Goal: Task Accomplishment & Management: Use online tool/utility

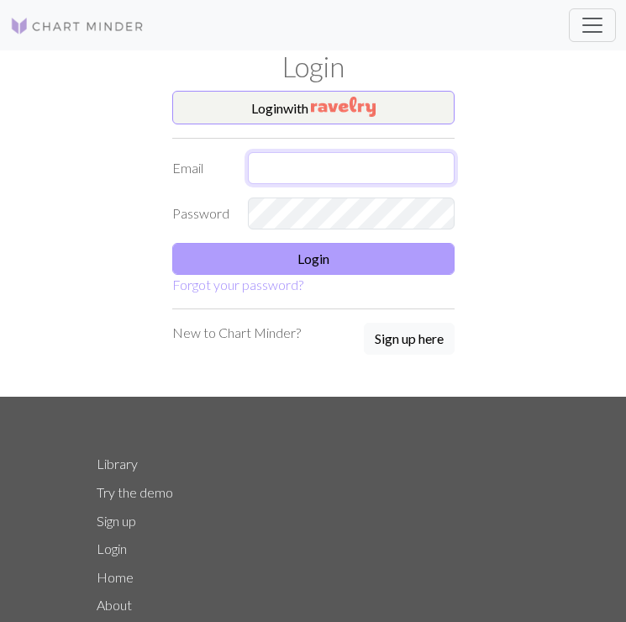
type input "[EMAIL_ADDRESS][DOMAIN_NAME]"
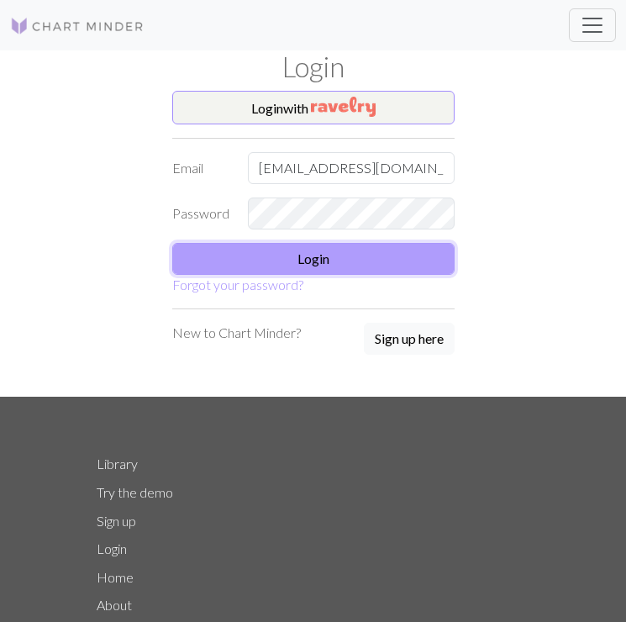
click at [296, 261] on button "Login" at bounding box center [313, 259] width 282 height 32
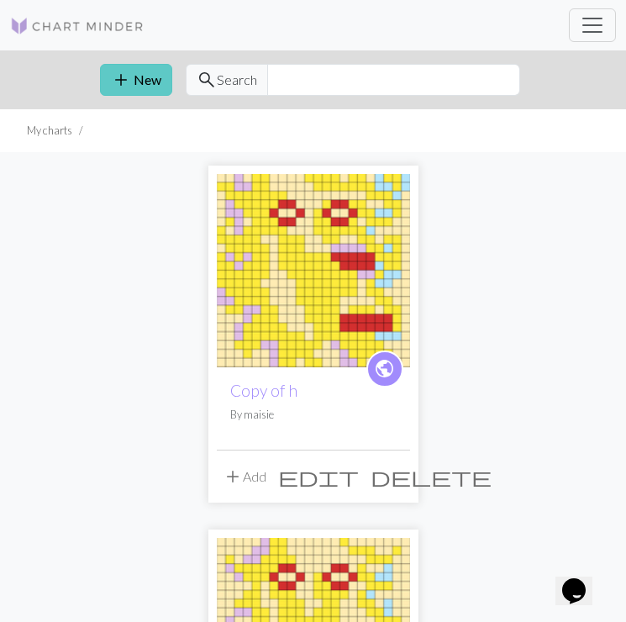
click at [131, 74] on button "add New" at bounding box center [136, 80] width 72 height 32
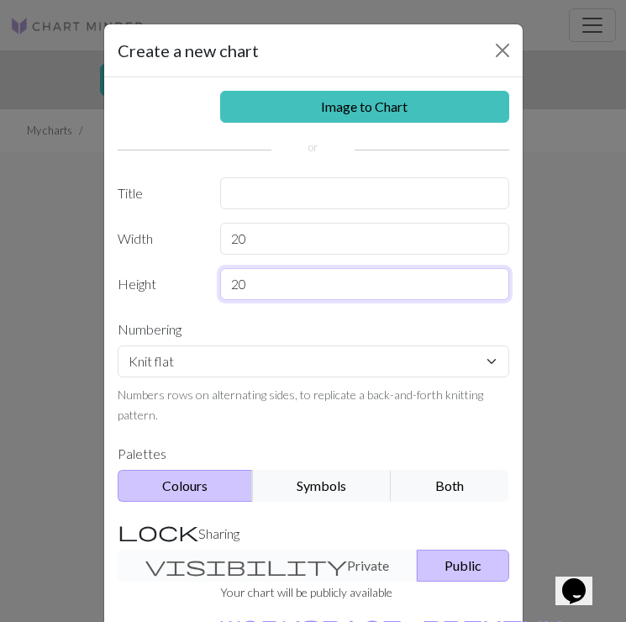
click at [261, 276] on input "20" at bounding box center [364, 284] width 289 height 32
type input "10"
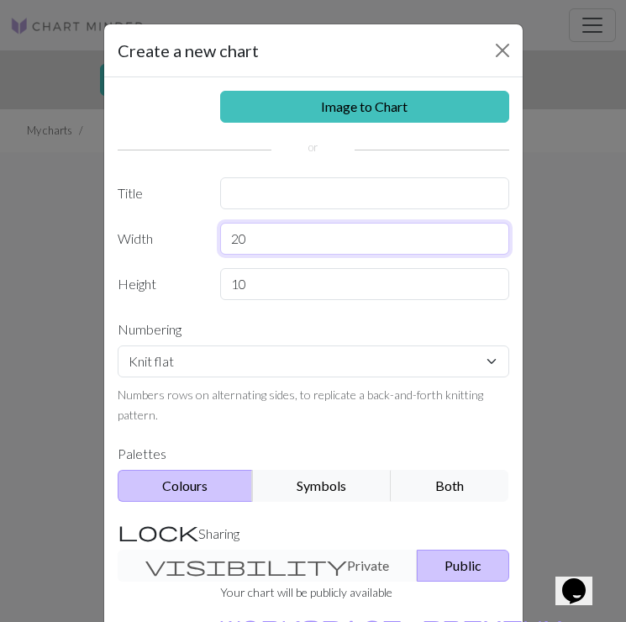
click at [255, 249] on input "20" at bounding box center [364, 239] width 289 height 32
type input "10"
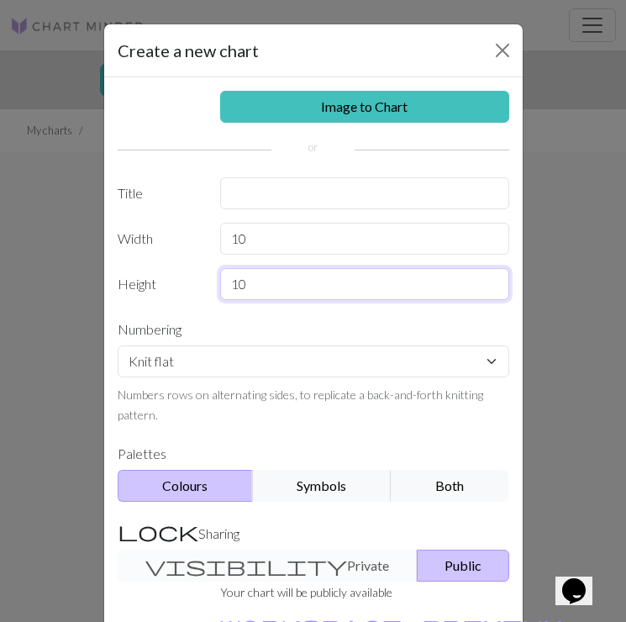
click at [264, 278] on input "10" at bounding box center [364, 284] width 289 height 32
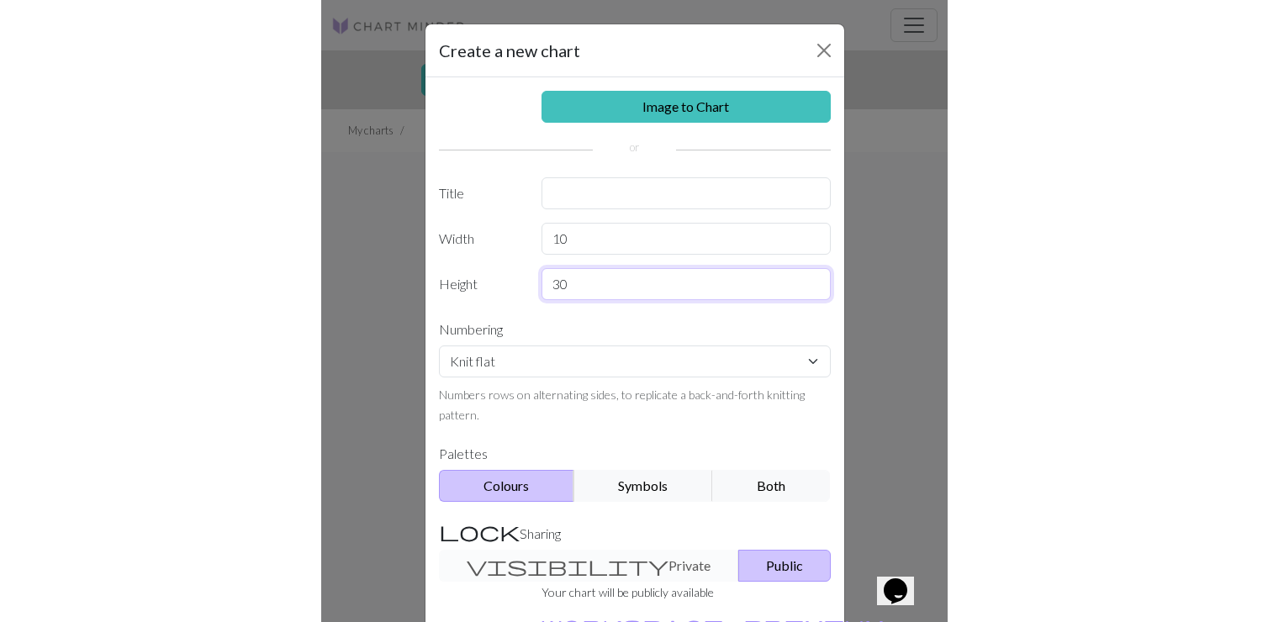
scroll to position [137, 0]
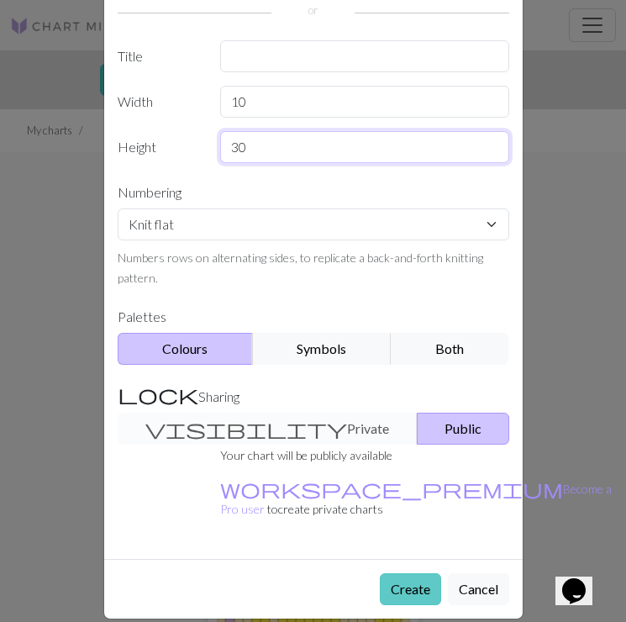
type input "30"
click at [421, 573] on button "Create" at bounding box center [410, 589] width 61 height 32
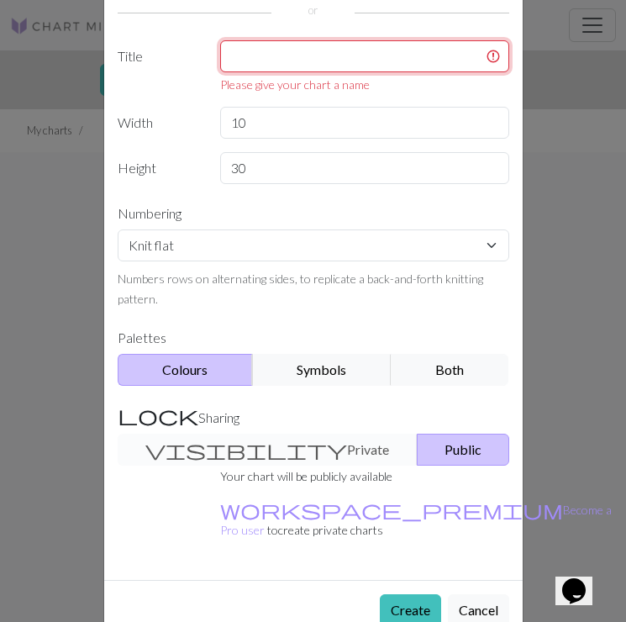
click at [401, 64] on input "text" at bounding box center [364, 56] width 289 height 32
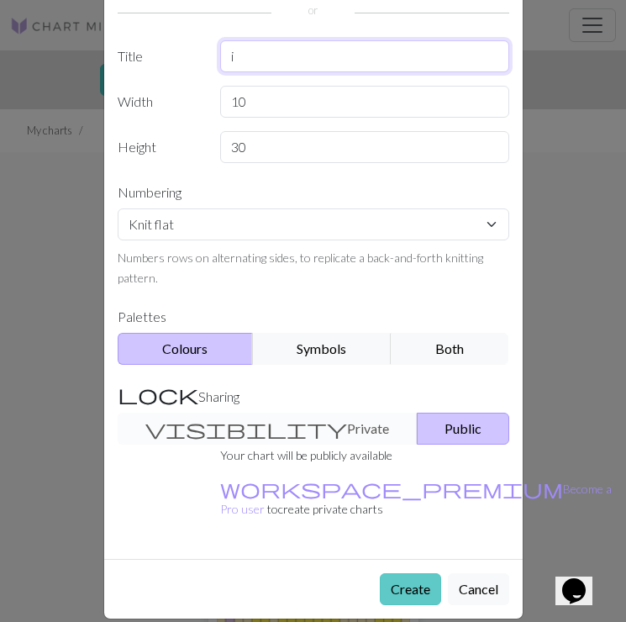
type input "i"
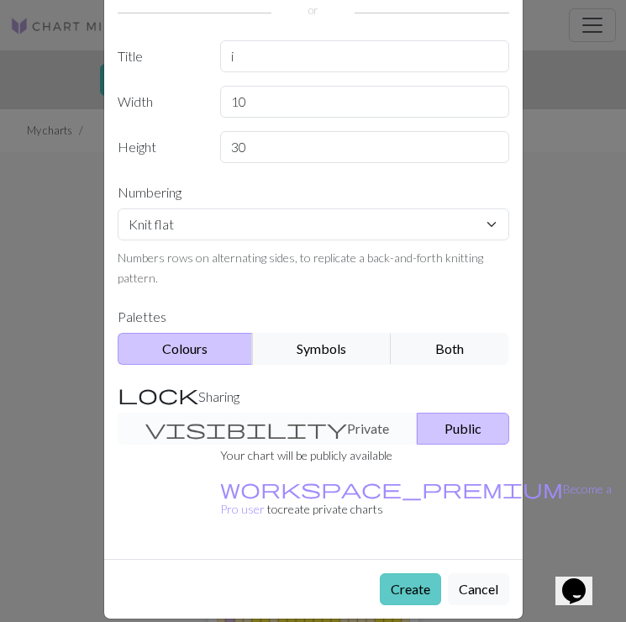
click at [421, 578] on button "Create" at bounding box center [410, 589] width 61 height 32
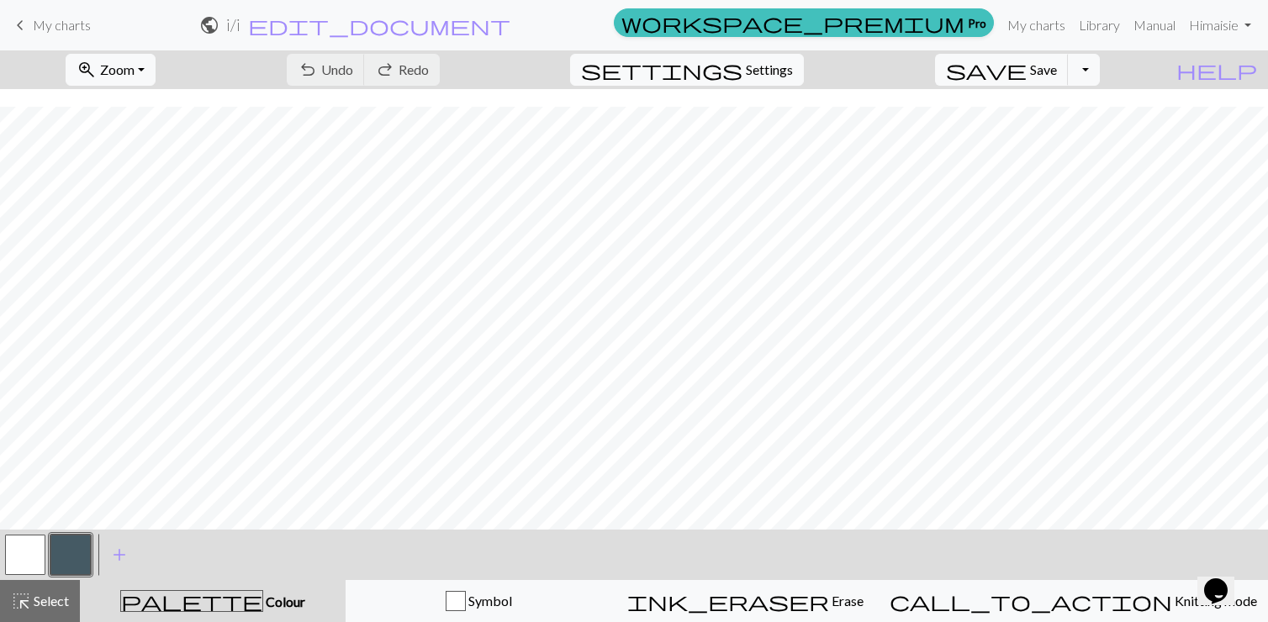
scroll to position [140, 0]
click at [35, 557] on button "button" at bounding box center [25, 555] width 40 height 40
click at [119, 557] on span "add" at bounding box center [119, 555] width 20 height 24
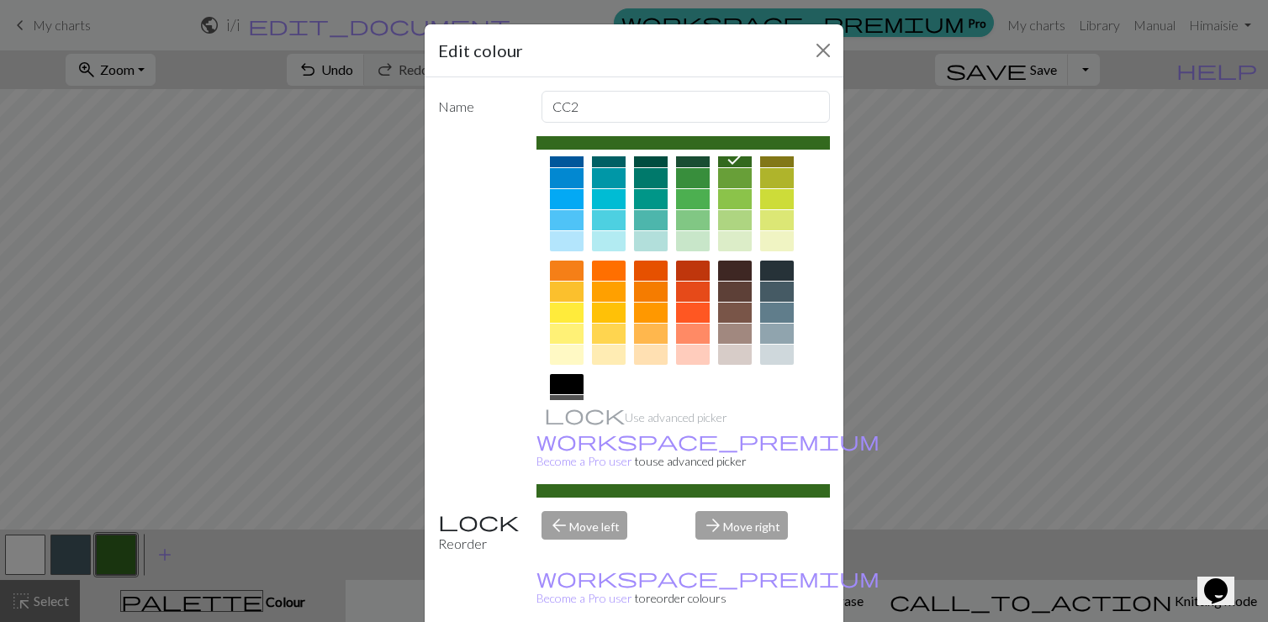
scroll to position [234, 0]
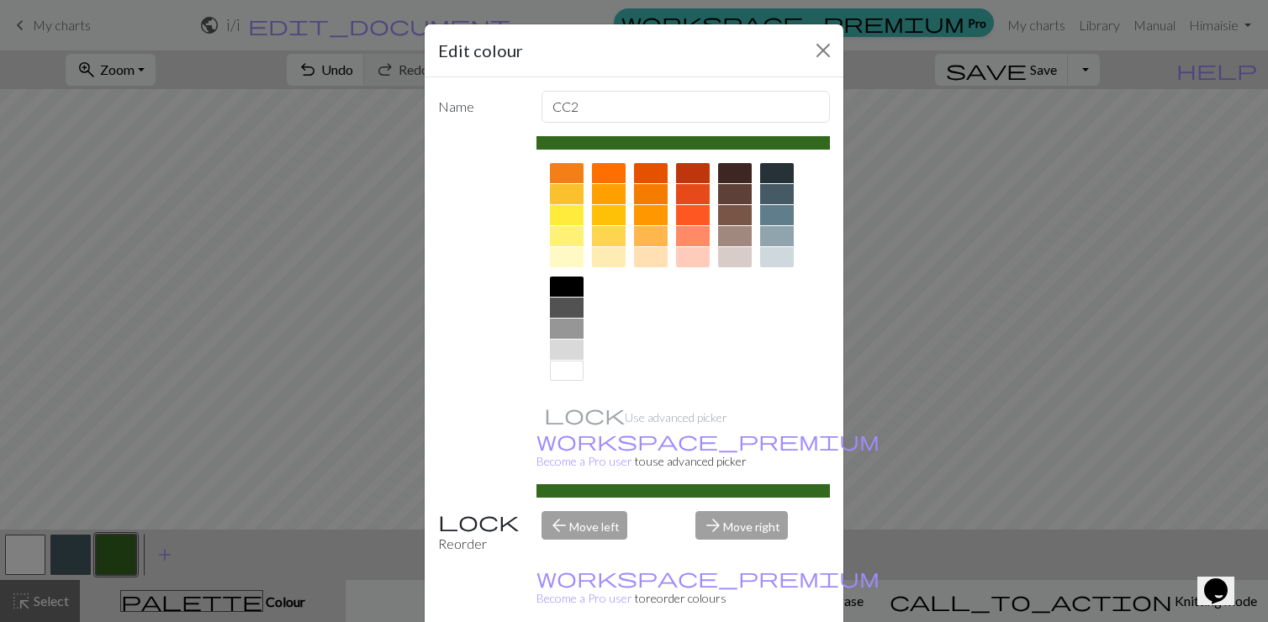
click at [570, 218] on div at bounding box center [567, 215] width 34 height 20
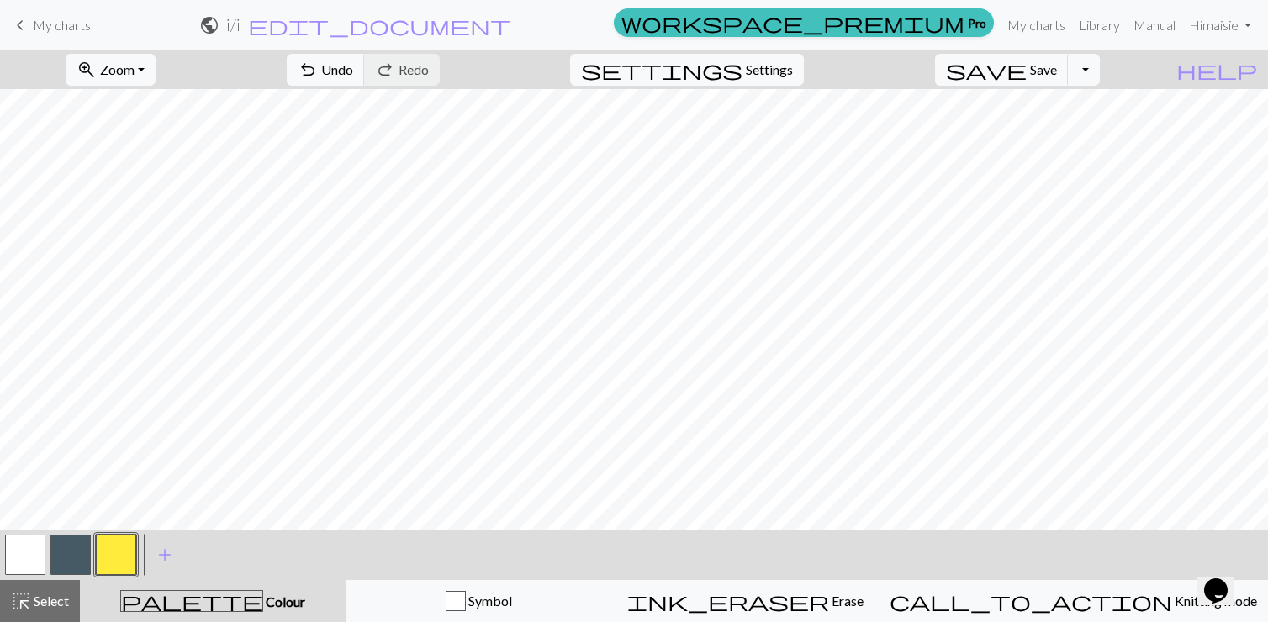
click at [25, 557] on button "button" at bounding box center [25, 555] width 40 height 40
click at [123, 555] on button "button" at bounding box center [116, 555] width 40 height 40
click at [626, 82] on button "settings Settings" at bounding box center [687, 70] width 234 height 32
select select "aran"
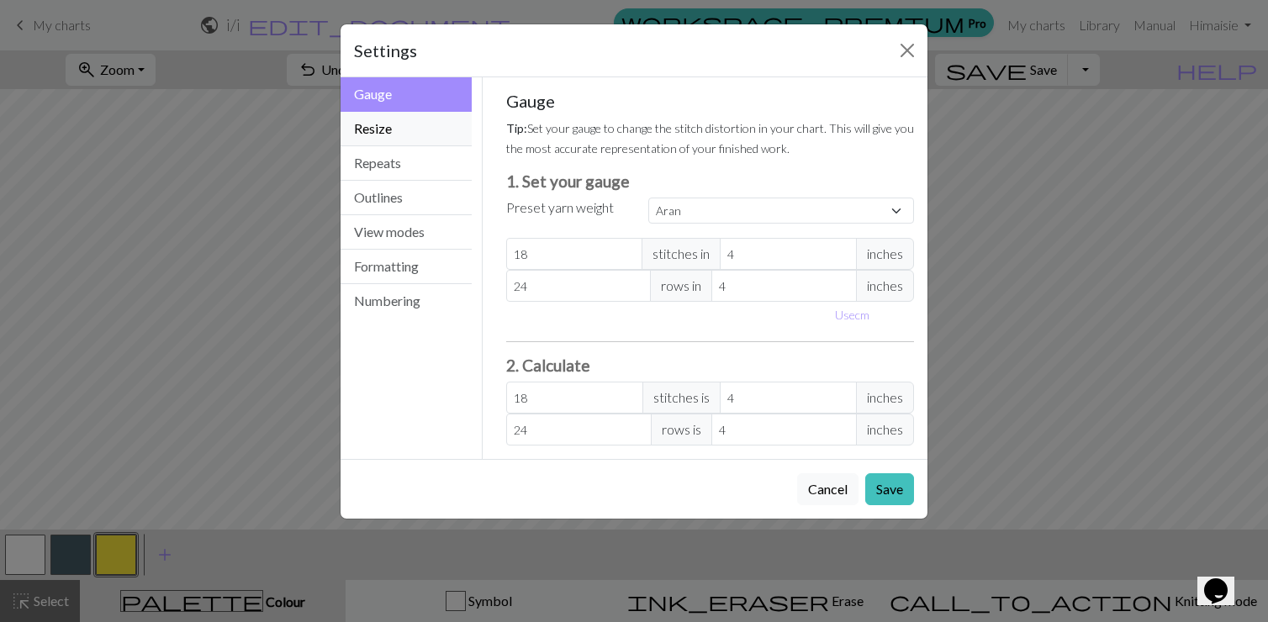
click at [405, 124] on button "Resize" at bounding box center [406, 129] width 131 height 34
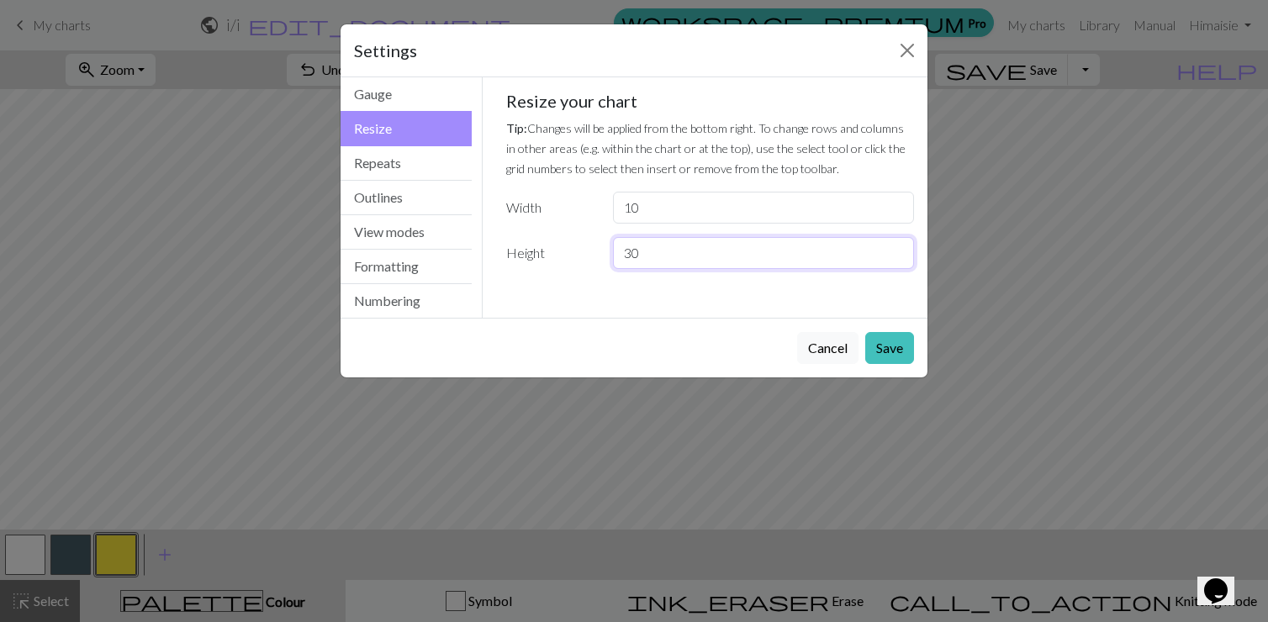
click at [626, 251] on input "30" at bounding box center [763, 253] width 301 height 32
type input "3"
type input "50"
click at [626, 356] on button "Save" at bounding box center [889, 348] width 49 height 32
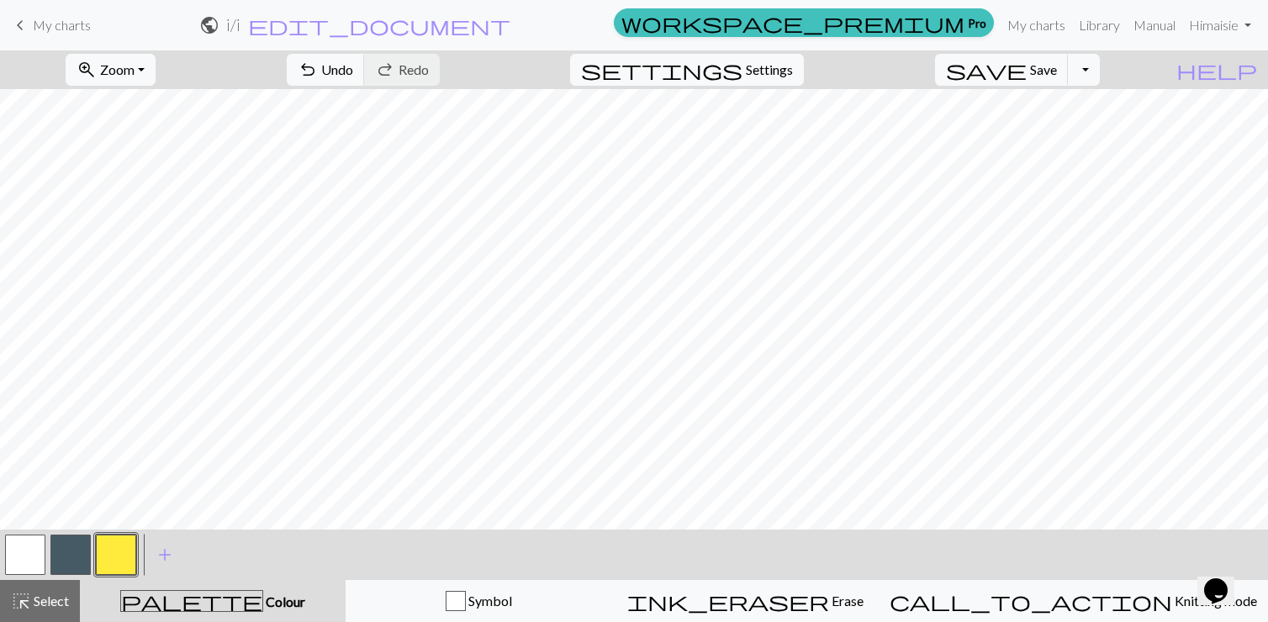
scroll to position [476, 0]
click at [30, 552] on button "button" at bounding box center [25, 555] width 40 height 40
click at [156, 554] on span "add" at bounding box center [165, 555] width 20 height 24
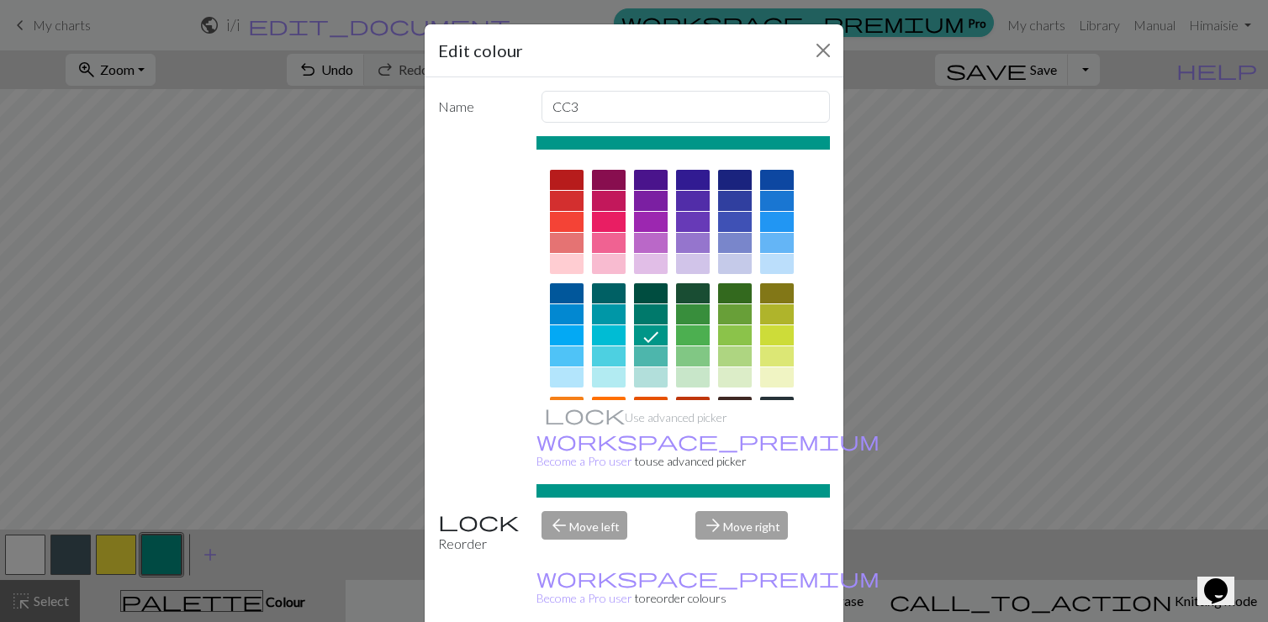
click at [568, 223] on div at bounding box center [567, 222] width 34 height 20
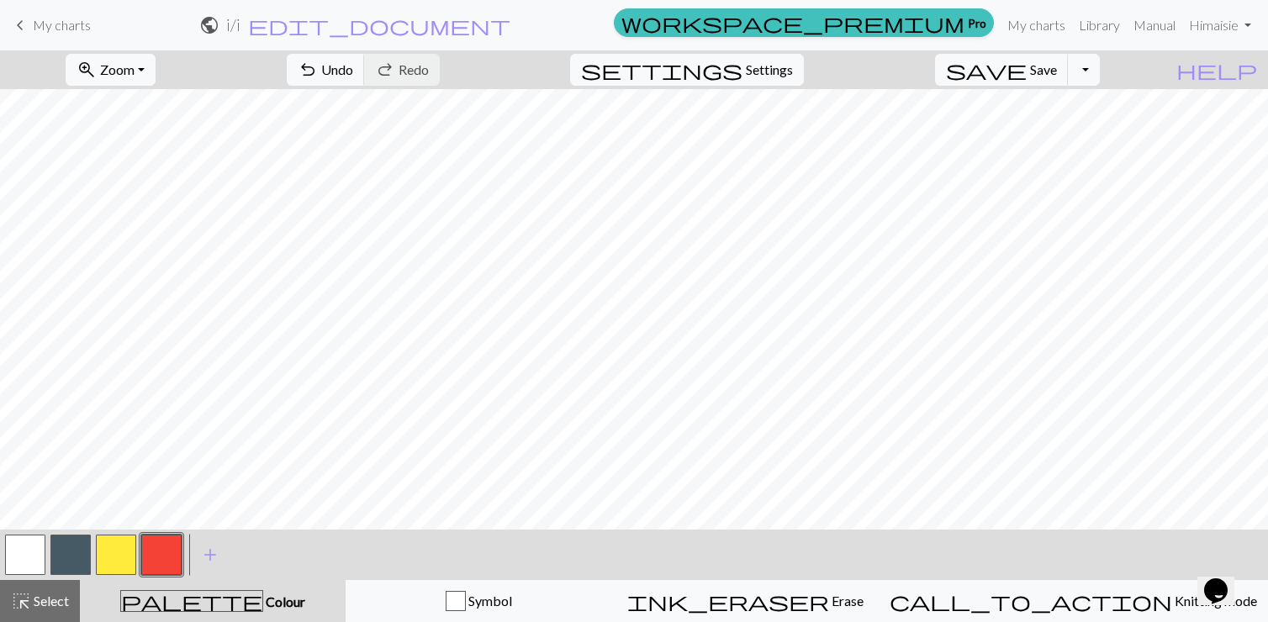
click at [127, 547] on button "button" at bounding box center [116, 555] width 40 height 40
click at [166, 556] on button "button" at bounding box center [161, 555] width 40 height 40
click at [138, 553] on div at bounding box center [94, 554] width 182 height 45
click at [121, 553] on button "button" at bounding box center [116, 555] width 40 height 40
click at [162, 549] on button "button" at bounding box center [161, 555] width 40 height 40
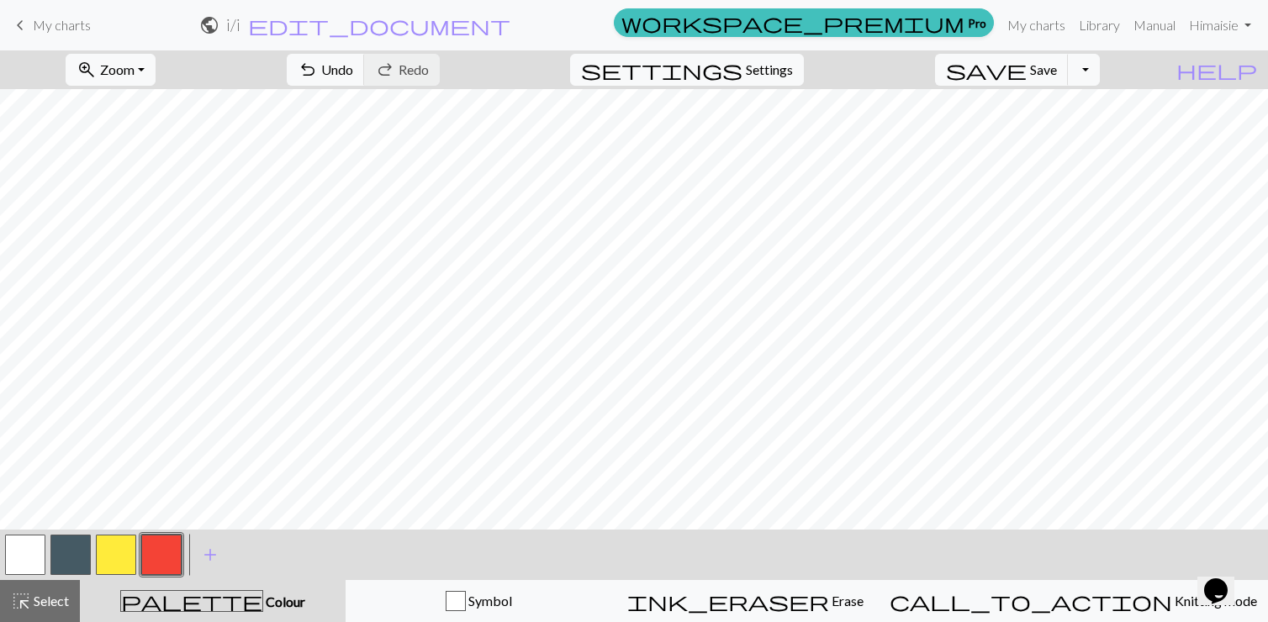
click at [128, 552] on button "button" at bounding box center [116, 555] width 40 height 40
click at [155, 566] on button "button" at bounding box center [161, 555] width 40 height 40
click at [124, 558] on button "button" at bounding box center [116, 555] width 40 height 40
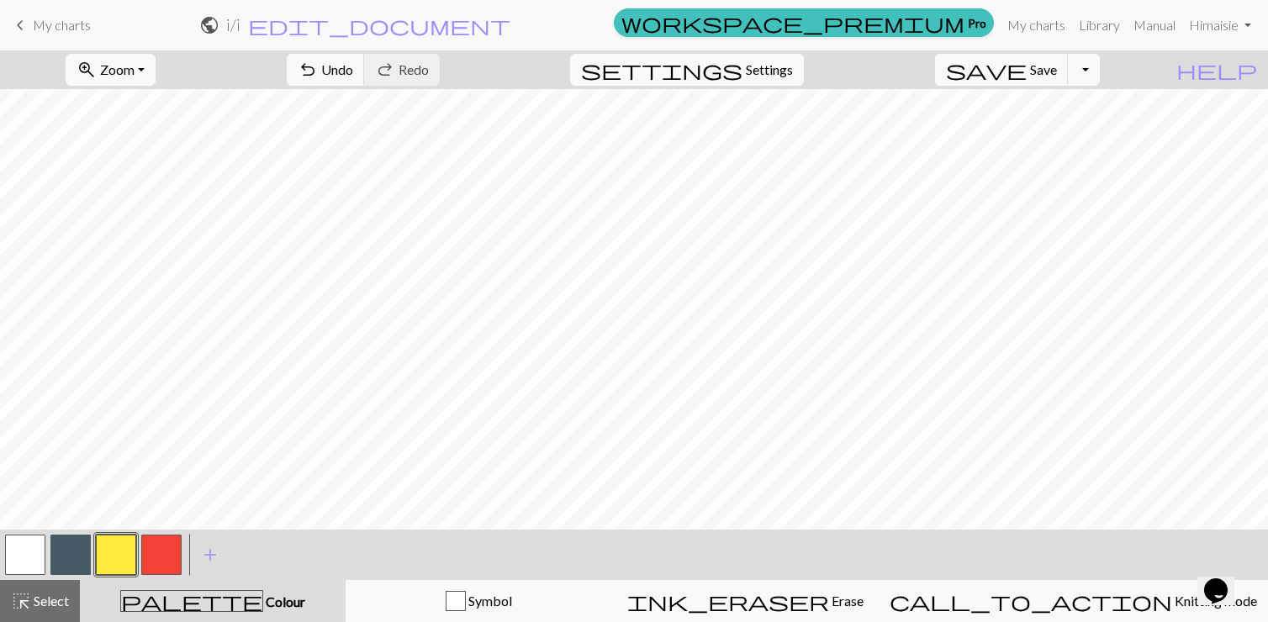
click at [148, 558] on button "button" at bounding box center [161, 555] width 40 height 40
click at [117, 551] on button "button" at bounding box center [116, 555] width 40 height 40
click at [170, 558] on button "button" at bounding box center [161, 555] width 40 height 40
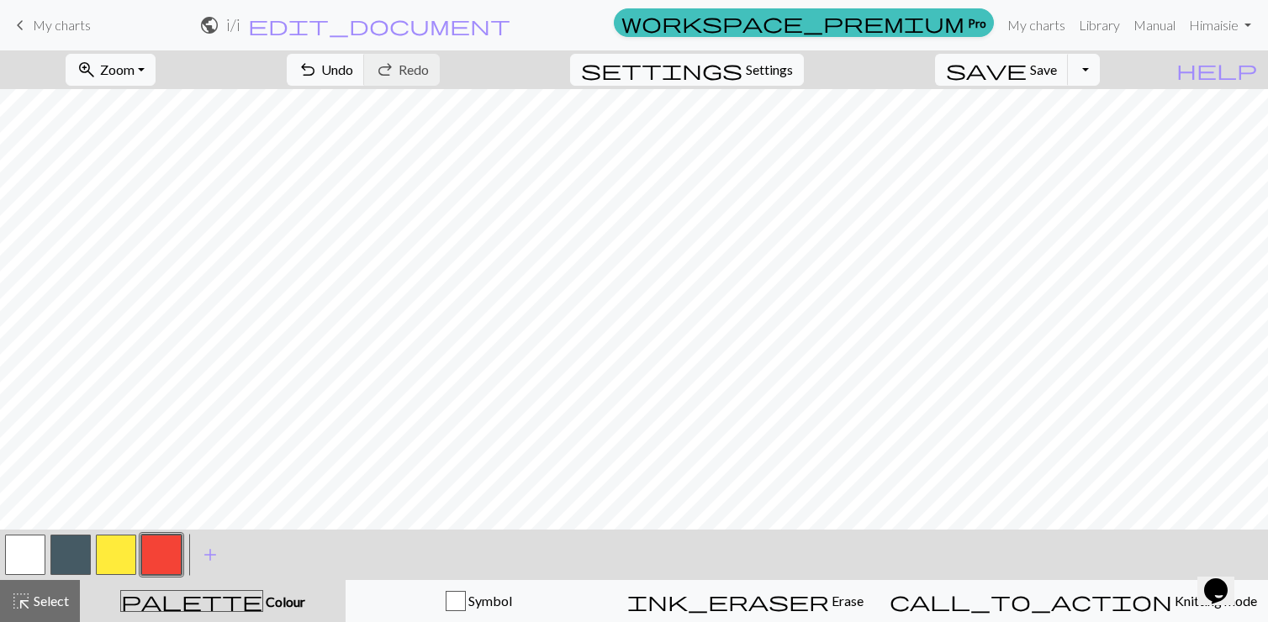
click at [110, 561] on button "button" at bounding box center [116, 555] width 40 height 40
click at [166, 558] on button "button" at bounding box center [161, 555] width 40 height 40
click at [108, 559] on button "button" at bounding box center [116, 555] width 40 height 40
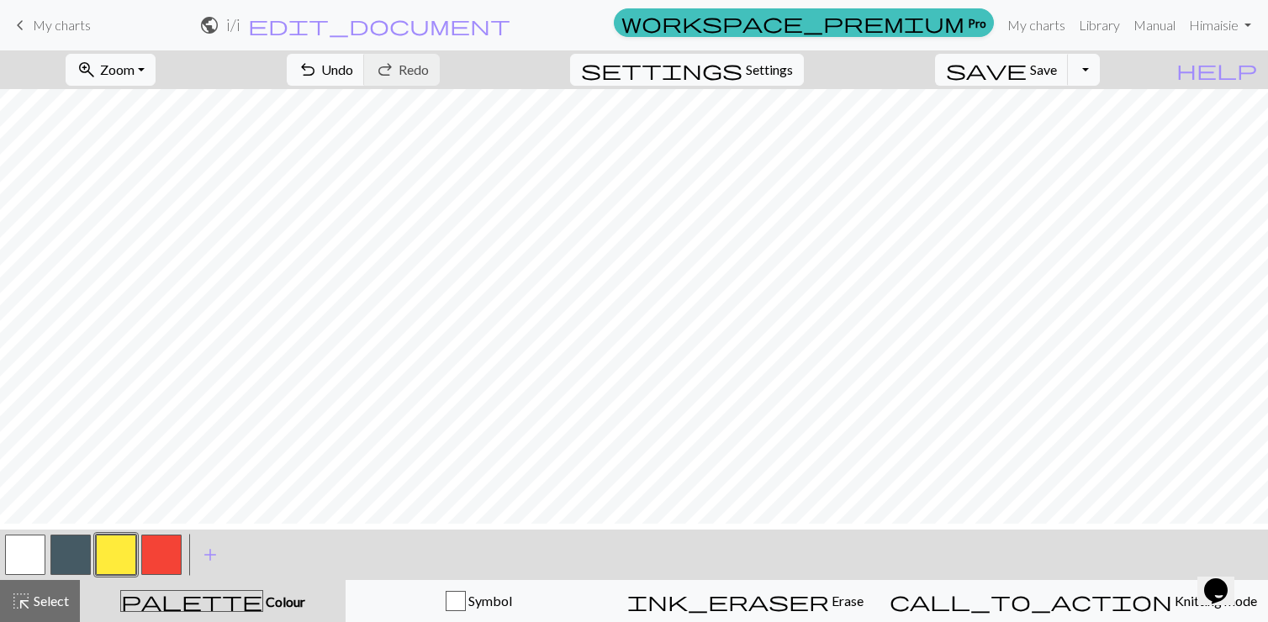
scroll to position [158, 0]
click at [114, 552] on button "button" at bounding box center [116, 555] width 40 height 40
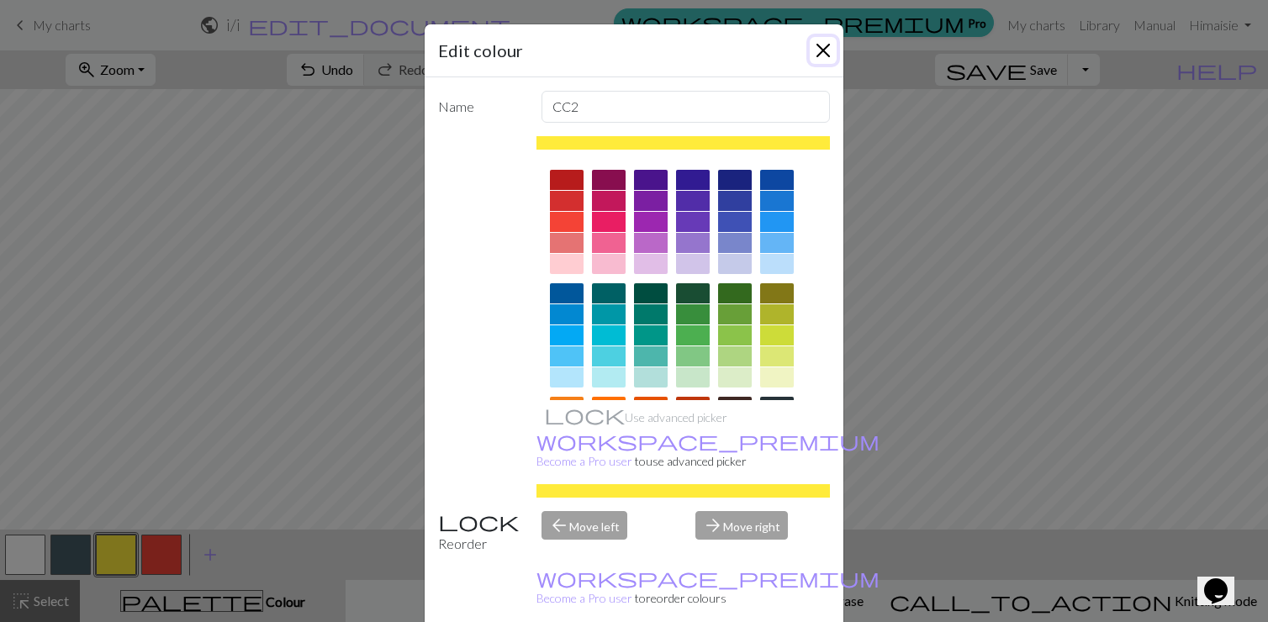
click at [626, 59] on button "Close" at bounding box center [823, 50] width 27 height 27
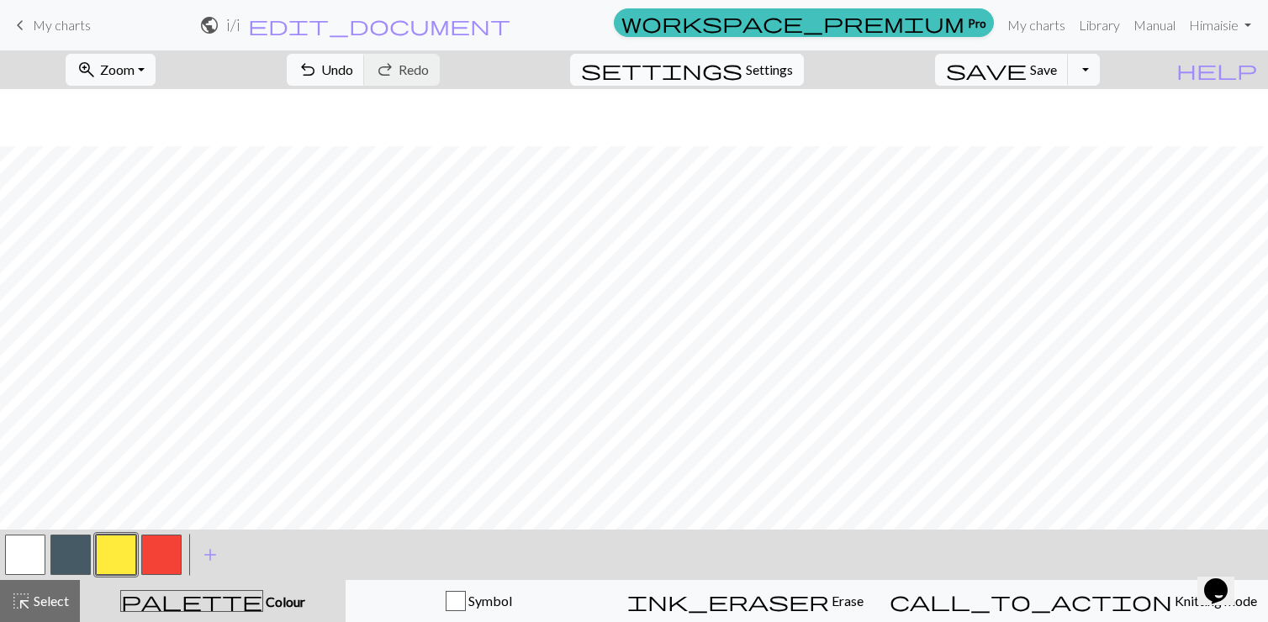
scroll to position [0, 0]
click at [152, 557] on button "button" at bounding box center [161, 555] width 40 height 40
click at [117, 552] on button "button" at bounding box center [116, 555] width 40 height 40
click at [167, 557] on button "button" at bounding box center [161, 555] width 40 height 40
click at [25, 558] on button "button" at bounding box center [25, 555] width 40 height 40
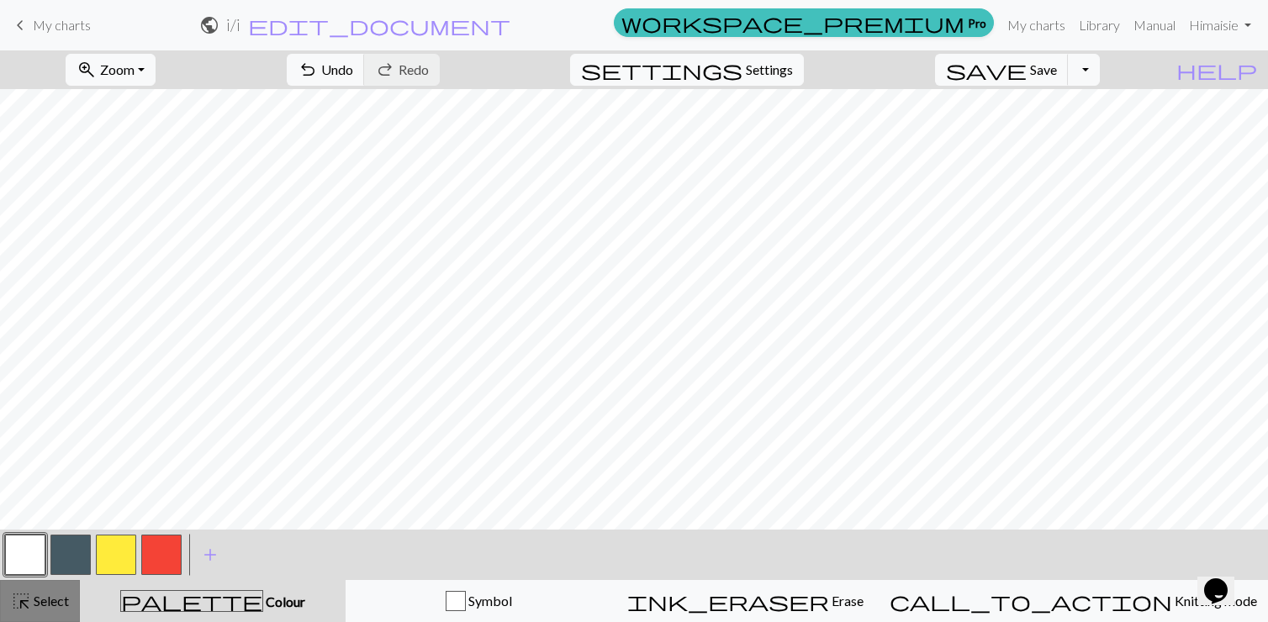
click at [37, 595] on span "Select" at bounding box center [50, 601] width 38 height 16
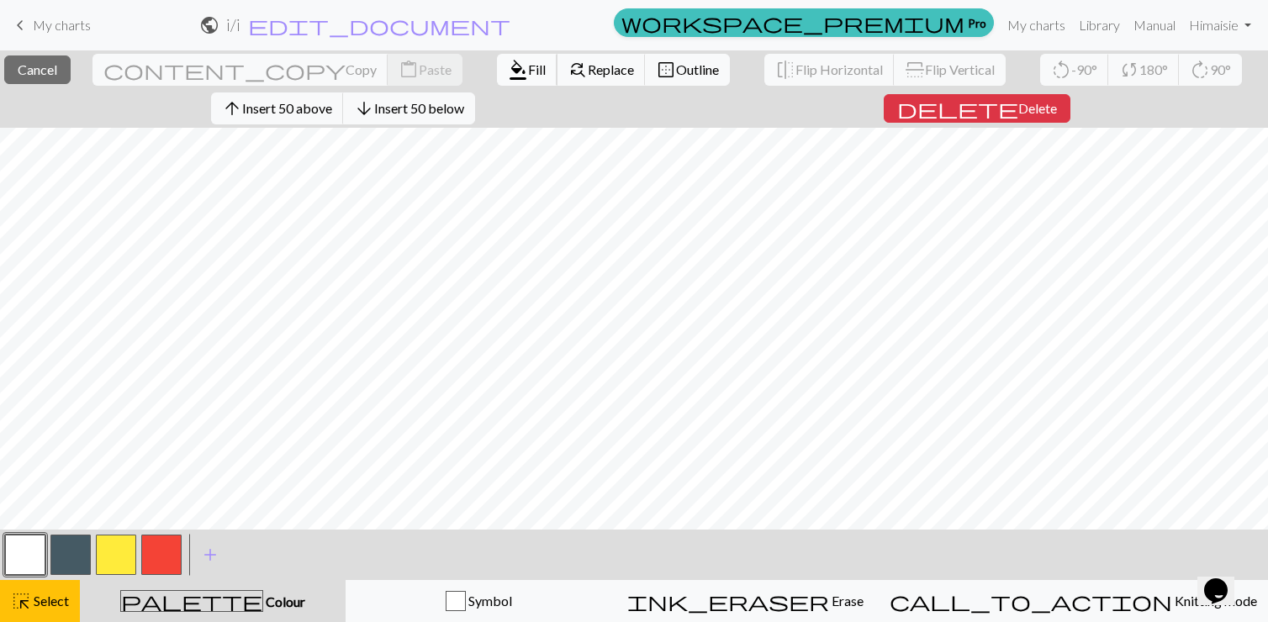
click at [528, 65] on span "Fill" at bounding box center [537, 69] width 18 height 16
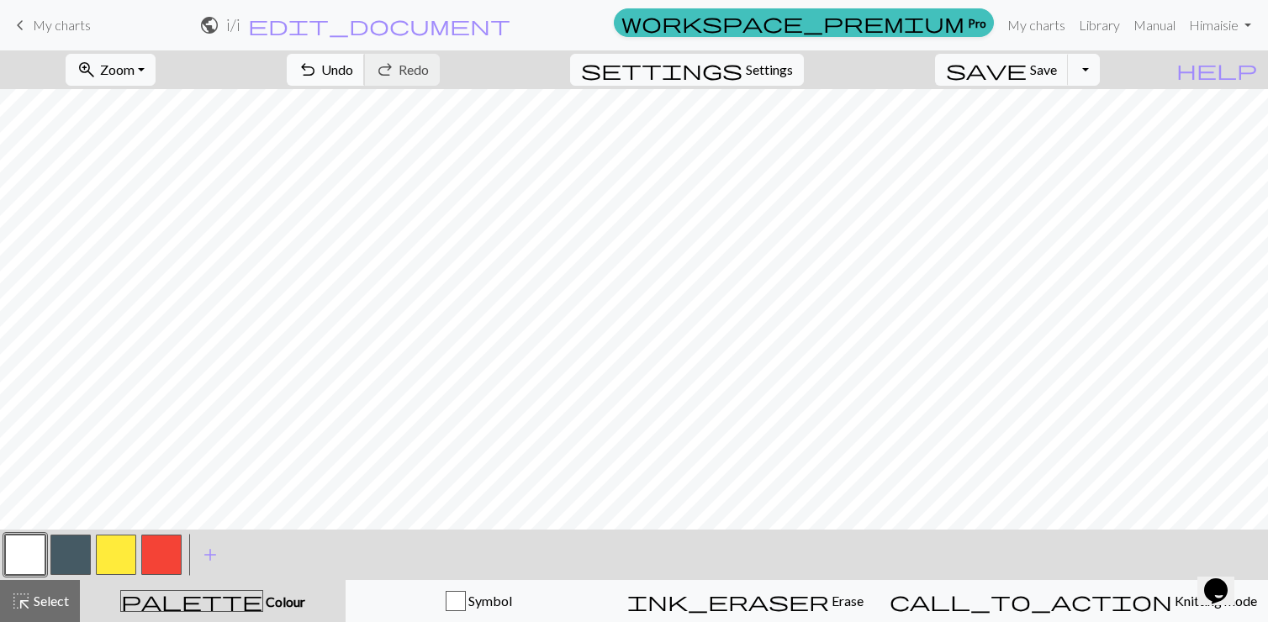
scroll to position [476, 0]
click at [114, 559] on button "button" at bounding box center [116, 555] width 40 height 40
click at [166, 542] on button "button" at bounding box center [161, 555] width 40 height 40
click at [114, 555] on button "button" at bounding box center [116, 555] width 40 height 40
click at [159, 546] on button "button" at bounding box center [161, 555] width 40 height 40
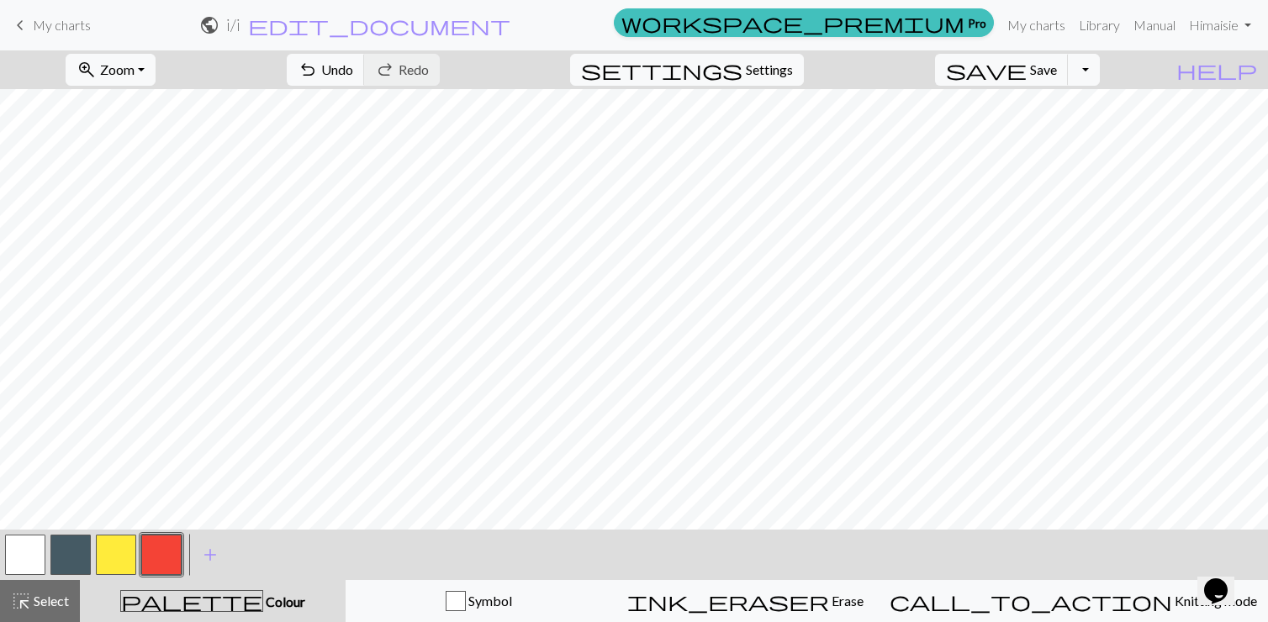
click at [15, 566] on button "button" at bounding box center [25, 555] width 40 height 40
click at [22, 589] on span "highlight_alt" at bounding box center [21, 601] width 20 height 24
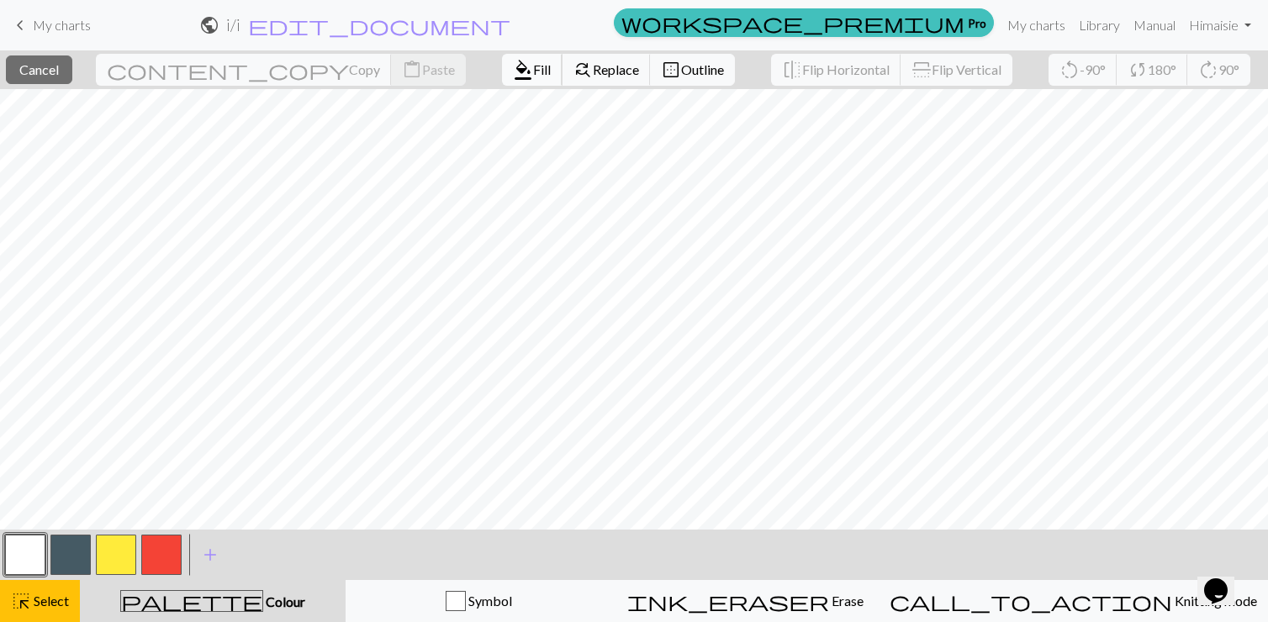
click at [513, 76] on span "format_color_fill" at bounding box center [523, 70] width 20 height 24
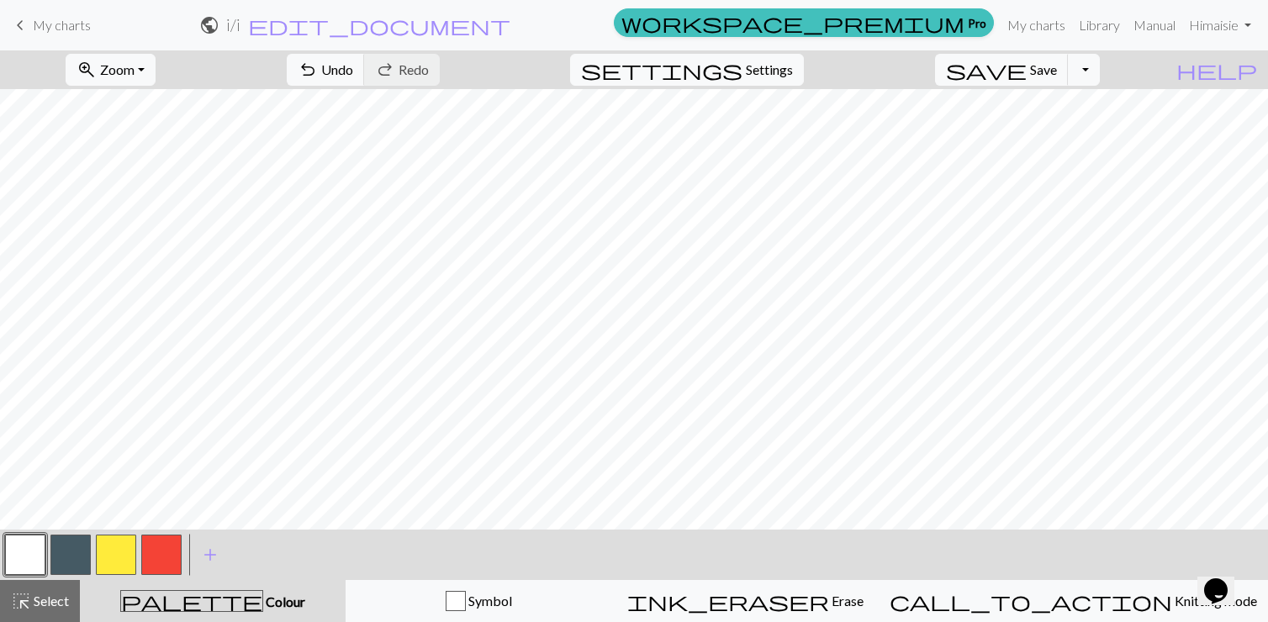
click at [123, 558] on button "button" at bounding box center [116, 555] width 40 height 40
click at [626, 62] on span "Settings" at bounding box center [769, 70] width 47 height 20
select select "aran"
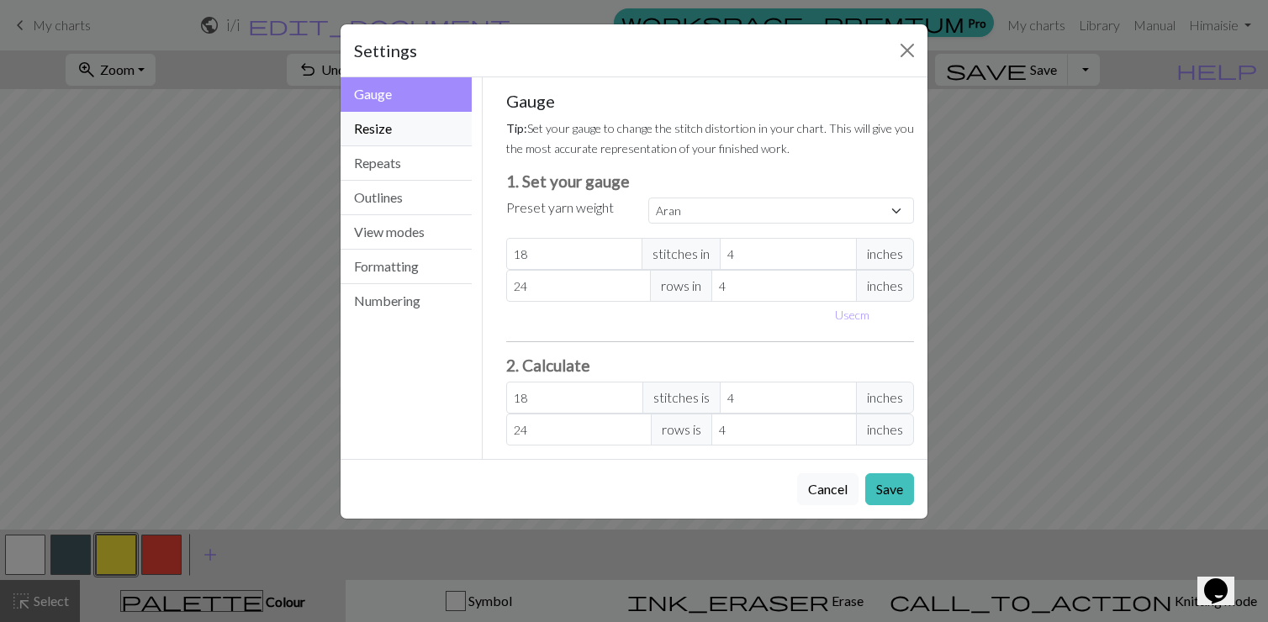
click at [430, 132] on button "Resize" at bounding box center [406, 129] width 131 height 34
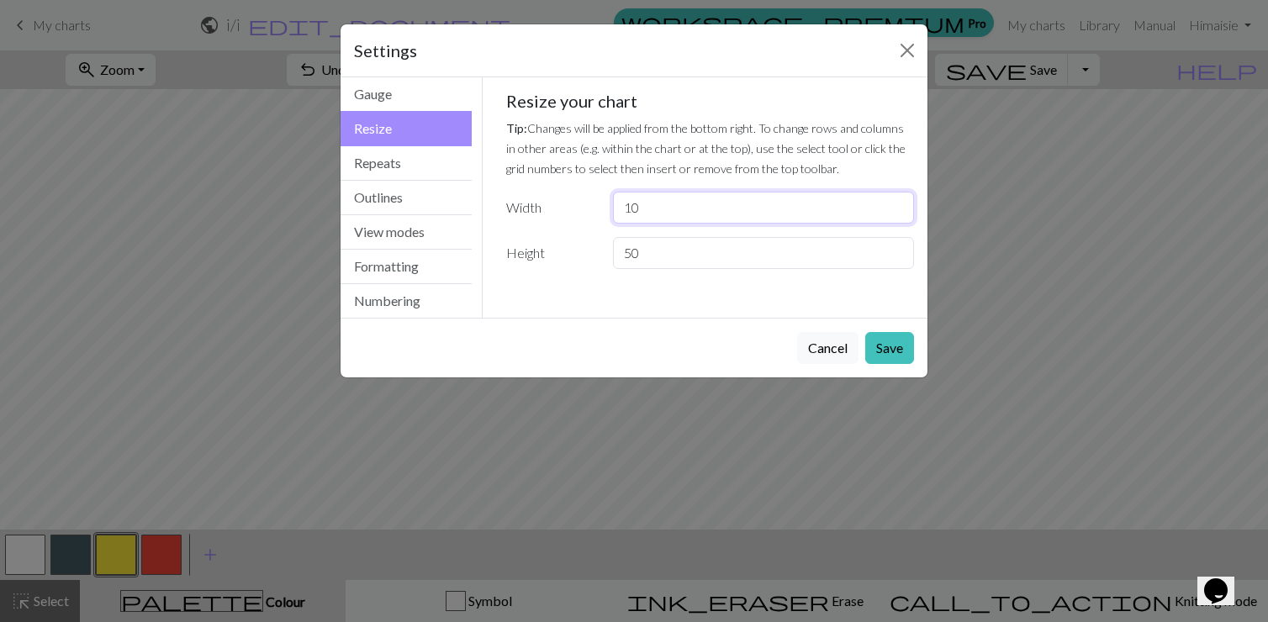
click at [626, 216] on input "10" at bounding box center [763, 208] width 301 height 32
drag, startPoint x: 661, startPoint y: 199, endPoint x: 528, endPoint y: 199, distance: 132.8
click at [529, 199] on div "Width 10" at bounding box center [710, 208] width 429 height 32
type input "20"
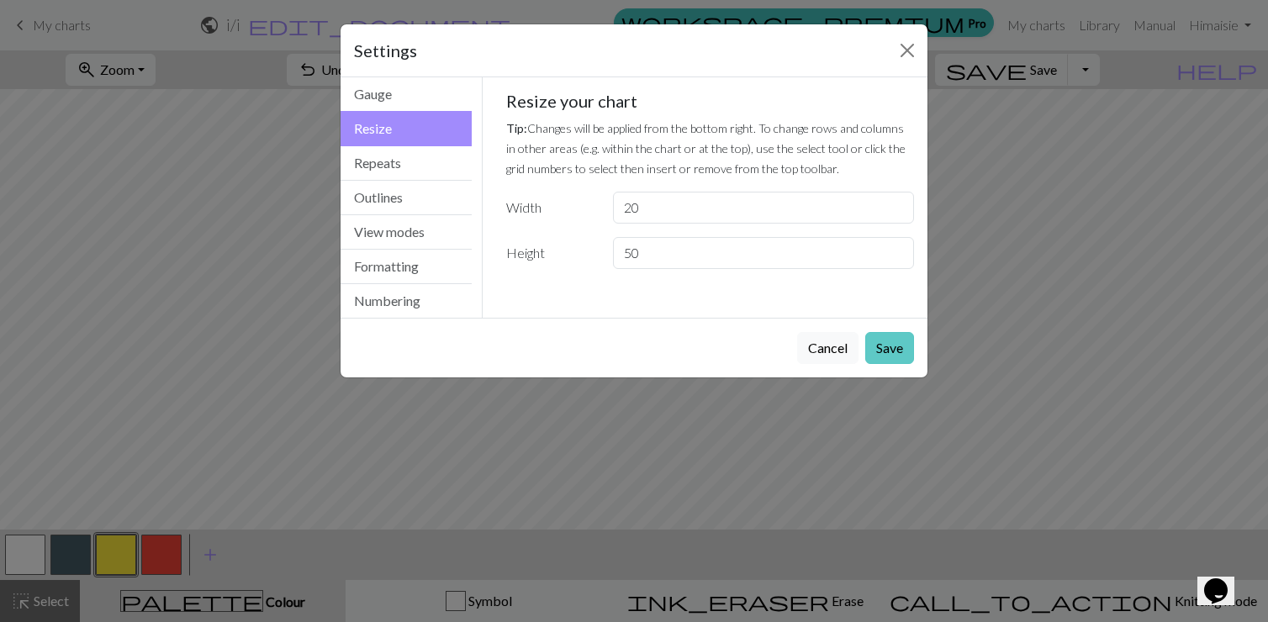
click at [626, 350] on button "Save" at bounding box center [889, 348] width 49 height 32
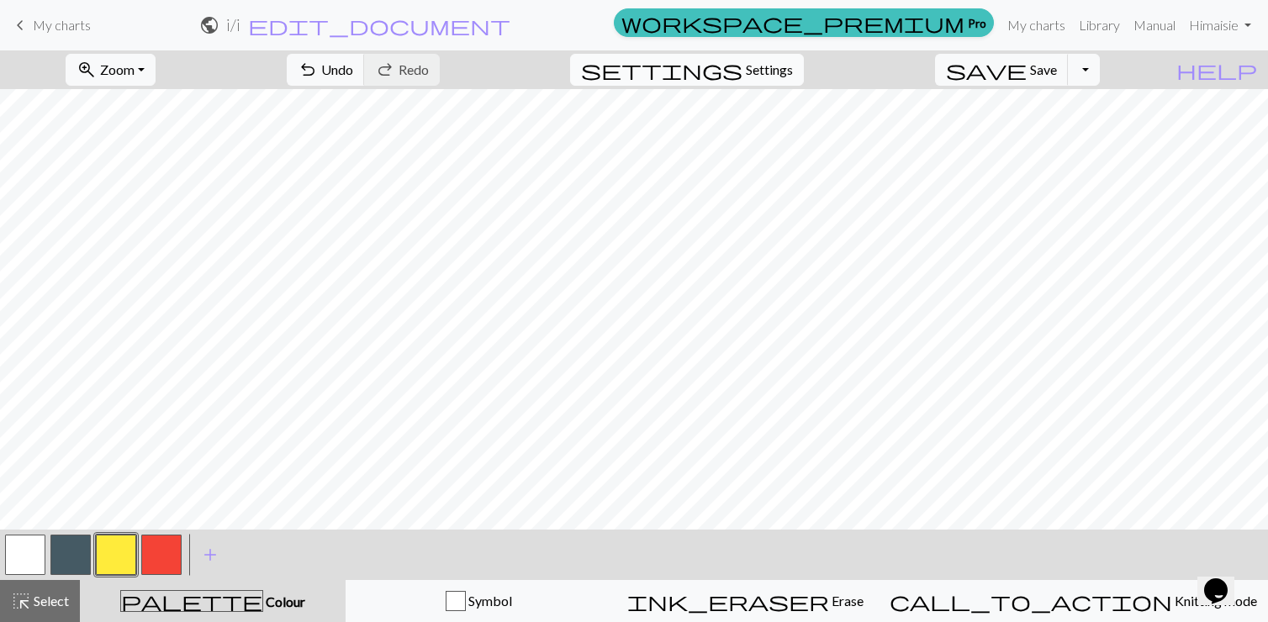
click at [626, 72] on span "settings" at bounding box center [661, 70] width 161 height 24
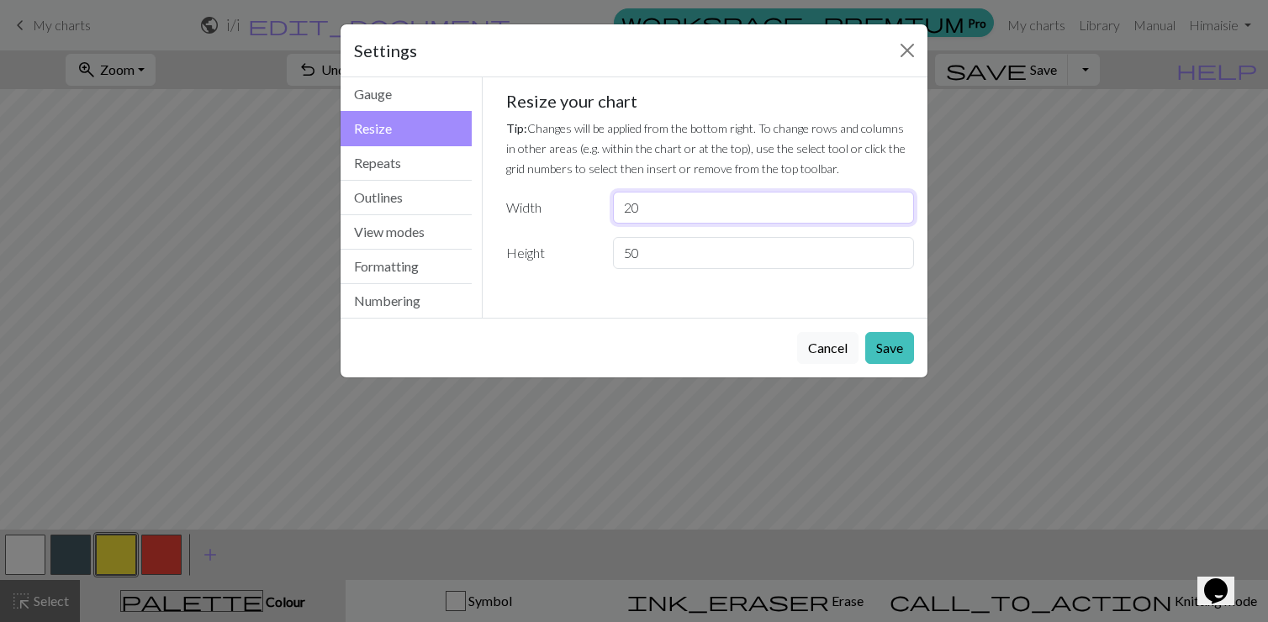
drag, startPoint x: 664, startPoint y: 210, endPoint x: 562, endPoint y: 210, distance: 102.6
click at [563, 210] on div "Width 20" at bounding box center [710, 208] width 429 height 32
type input "3"
type input "20"
click at [626, 259] on input "50" at bounding box center [763, 253] width 301 height 32
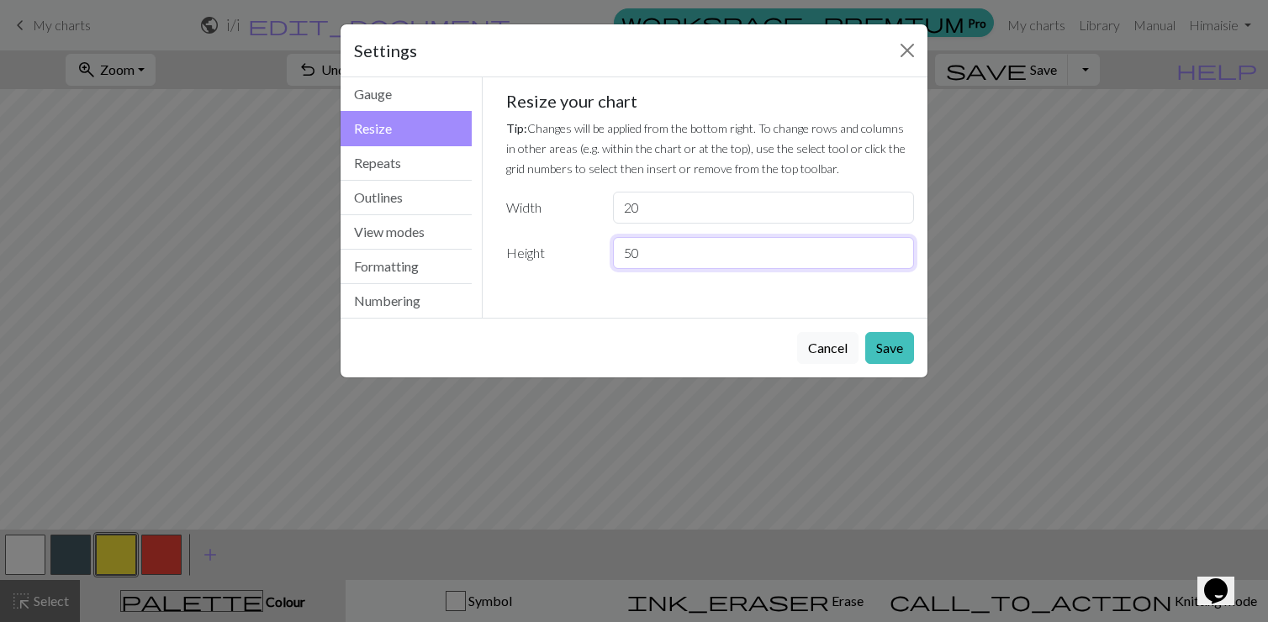
click at [626, 259] on input "50" at bounding box center [763, 253] width 301 height 32
drag, startPoint x: 682, startPoint y: 259, endPoint x: 520, endPoint y: 246, distance: 162.8
click at [534, 256] on div "Height 50" at bounding box center [710, 253] width 429 height 32
type input "20"
click at [626, 342] on button "Save" at bounding box center [889, 348] width 49 height 32
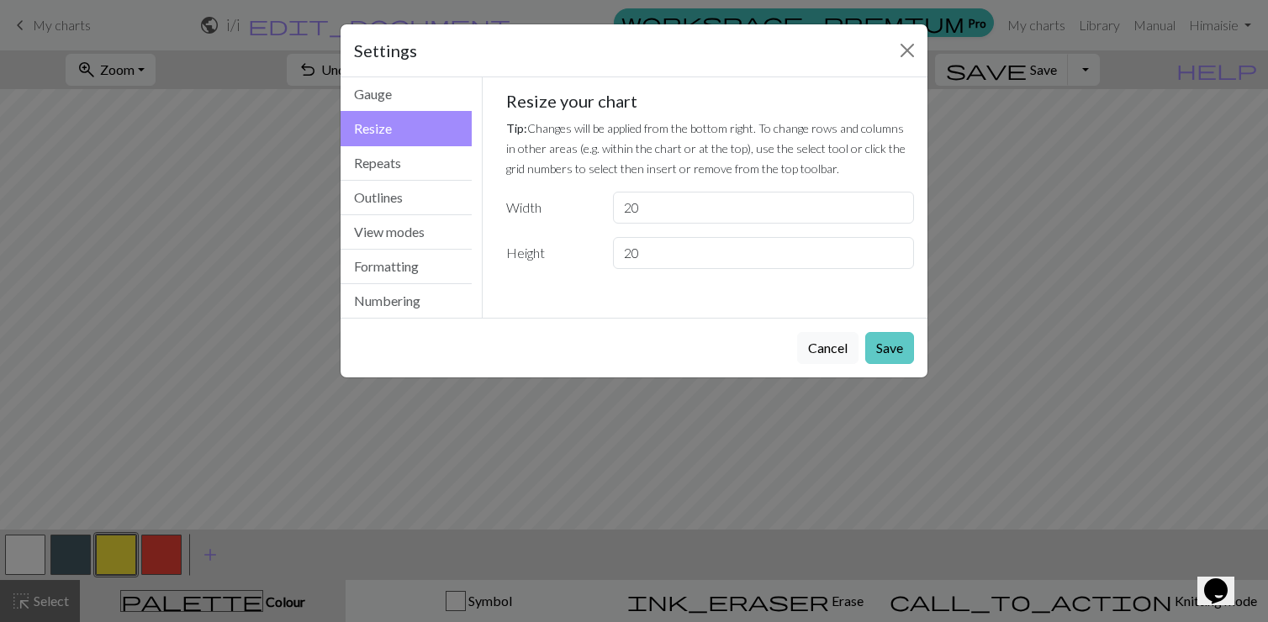
scroll to position [0, 0]
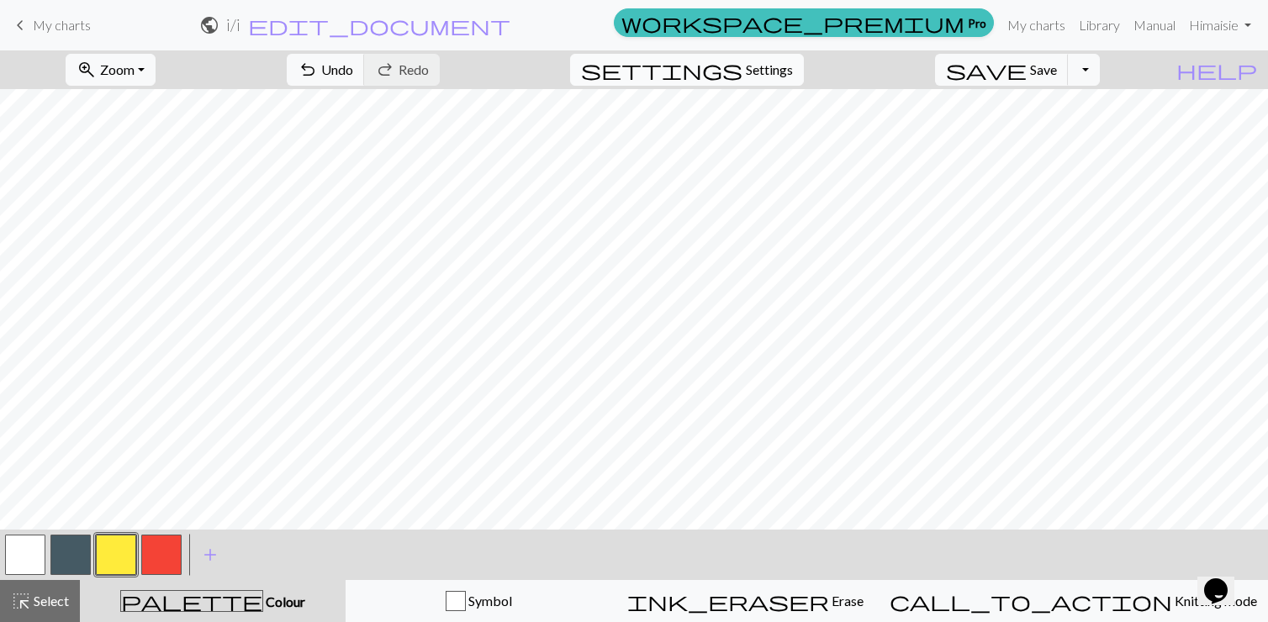
click at [626, 82] on button "settings Settings" at bounding box center [687, 70] width 234 height 32
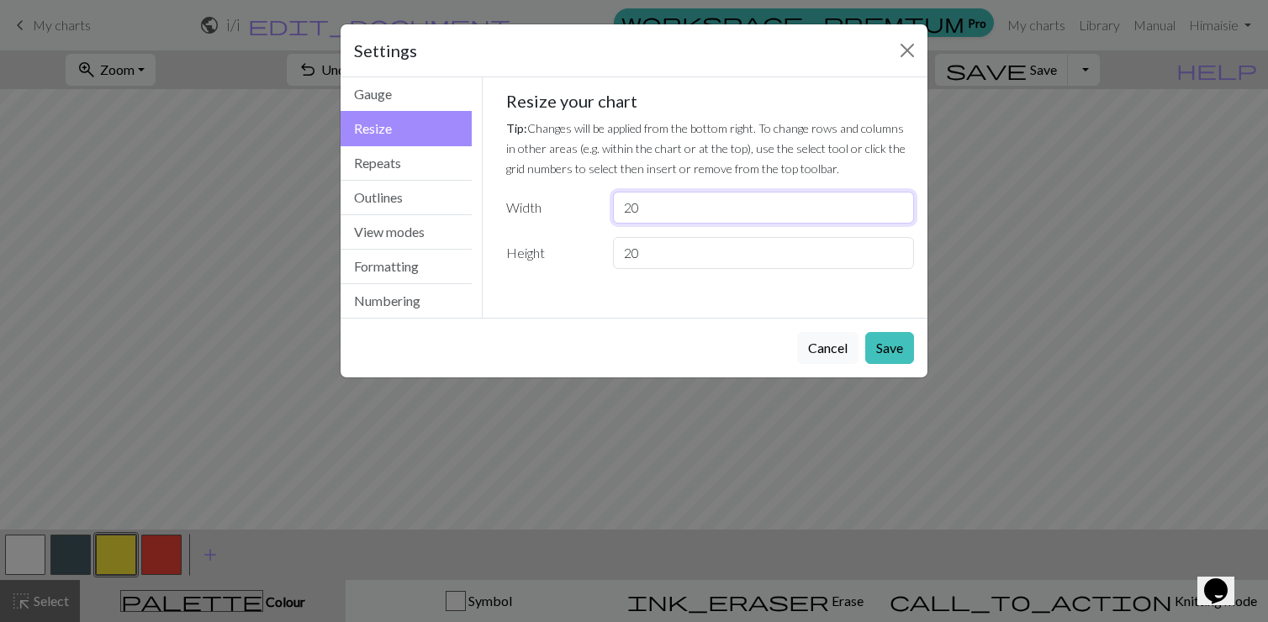
drag, startPoint x: 677, startPoint y: 192, endPoint x: 680, endPoint y: 207, distance: 15.5
click at [626, 207] on input "20" at bounding box center [763, 208] width 301 height 32
type input "30"
click at [626, 338] on button "Save" at bounding box center [889, 348] width 49 height 32
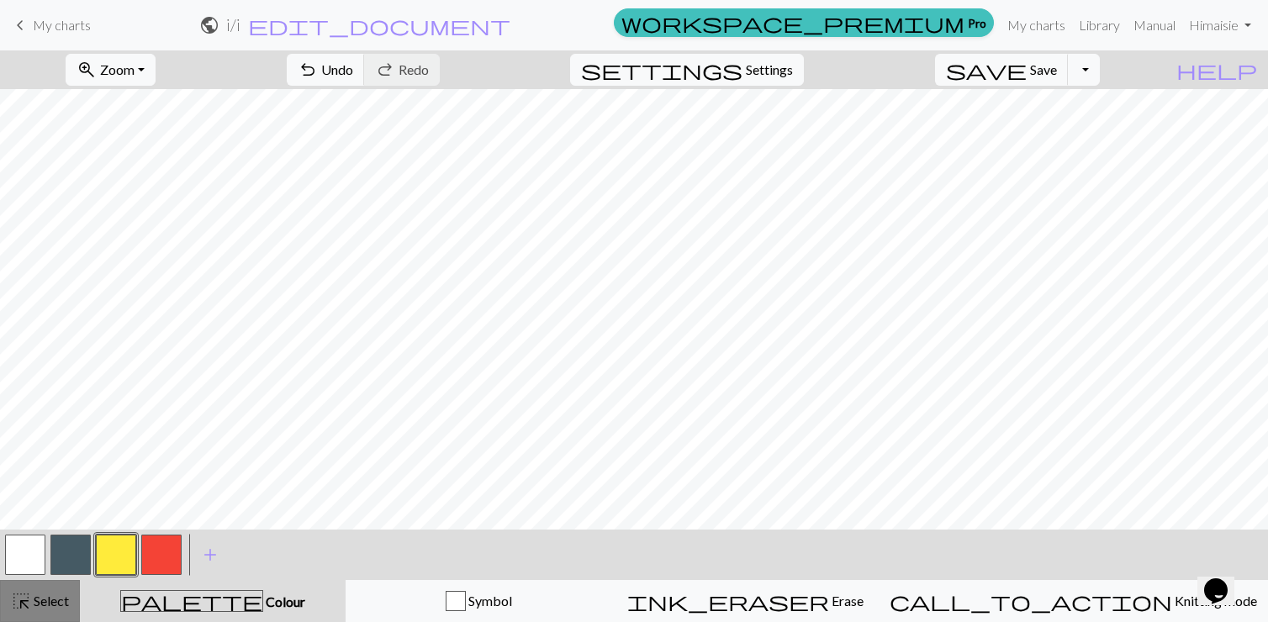
click at [36, 600] on span "Select" at bounding box center [50, 601] width 38 height 16
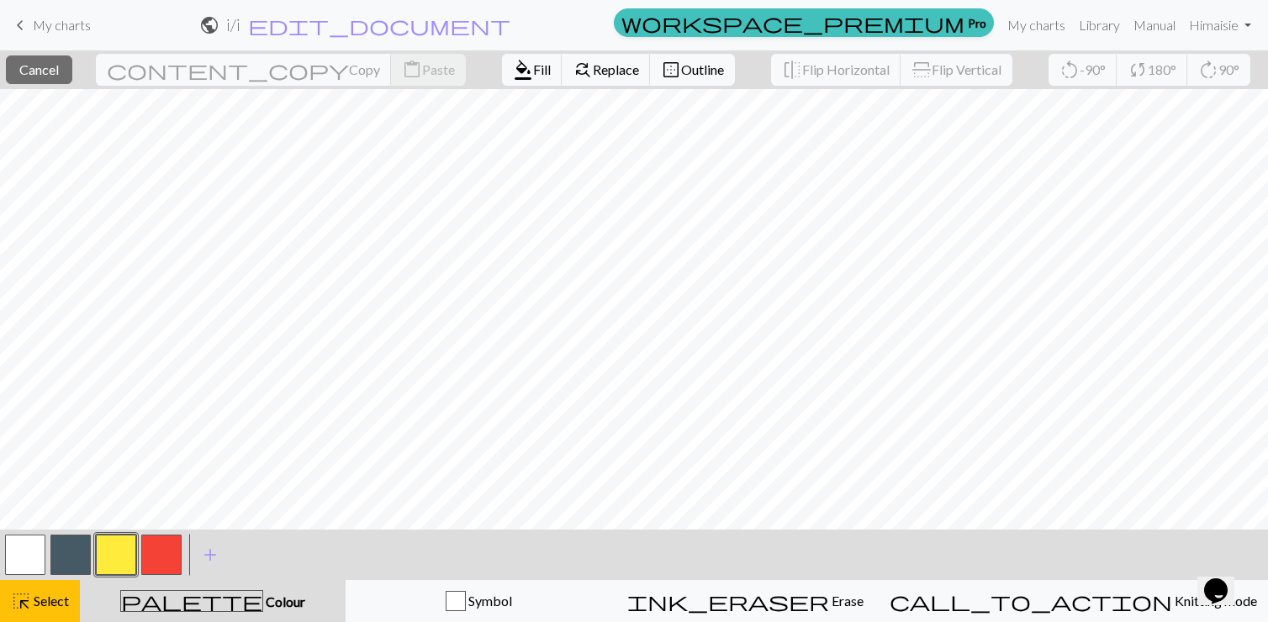
click at [18, 570] on button "button" at bounding box center [25, 555] width 40 height 40
click at [533, 62] on span "Fill" at bounding box center [542, 69] width 18 height 16
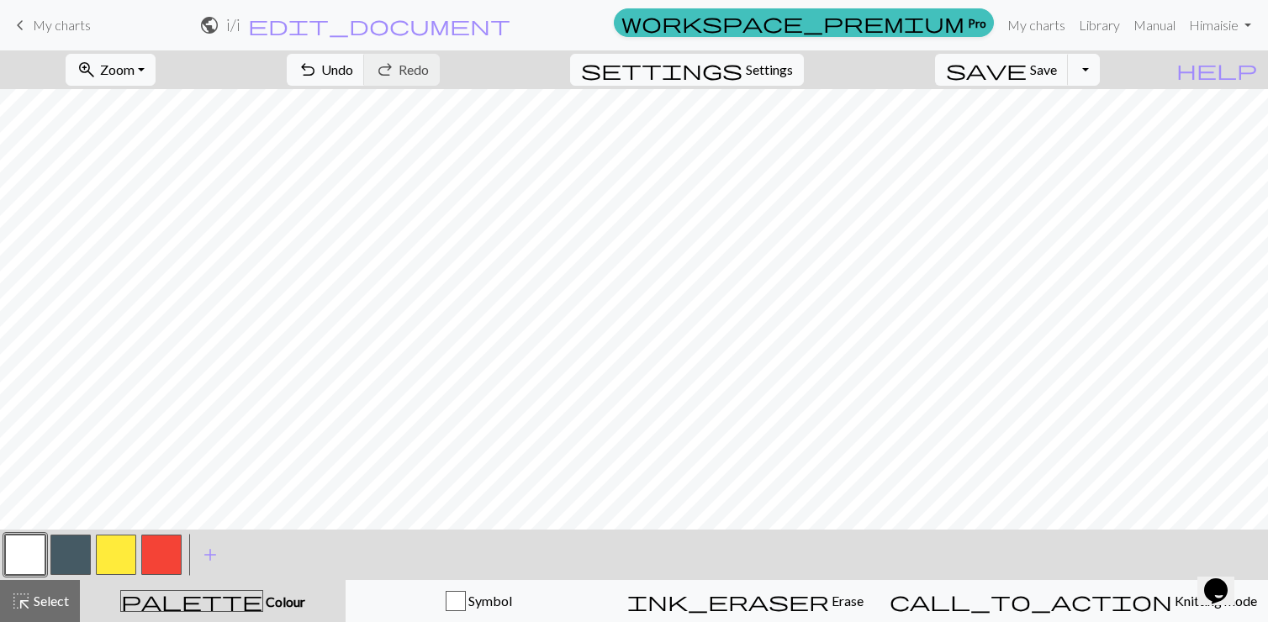
click at [129, 552] on button "button" at bounding box center [116, 555] width 40 height 40
click at [156, 567] on button "button" at bounding box center [161, 555] width 40 height 40
click at [129, 561] on button "button" at bounding box center [116, 555] width 40 height 40
click at [172, 553] on button "button" at bounding box center [161, 555] width 40 height 40
click at [33, 558] on button "button" at bounding box center [25, 555] width 40 height 40
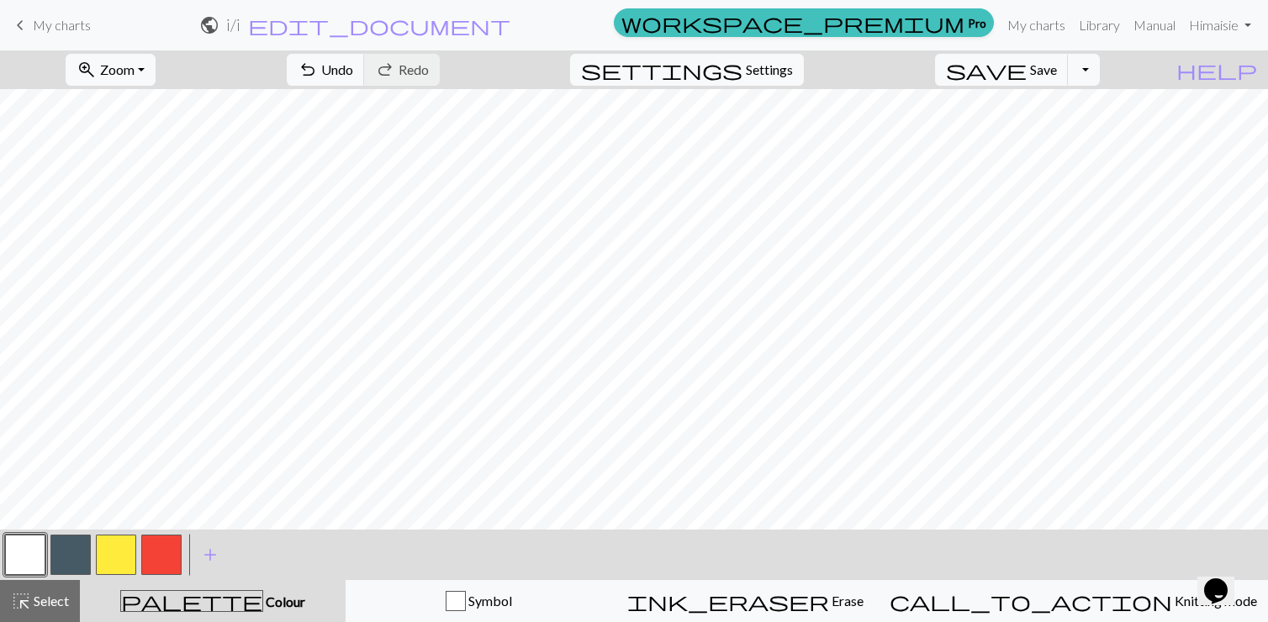
click at [156, 541] on button "button" at bounding box center [161, 555] width 40 height 40
click at [209, 560] on span "add" at bounding box center [210, 555] width 20 height 24
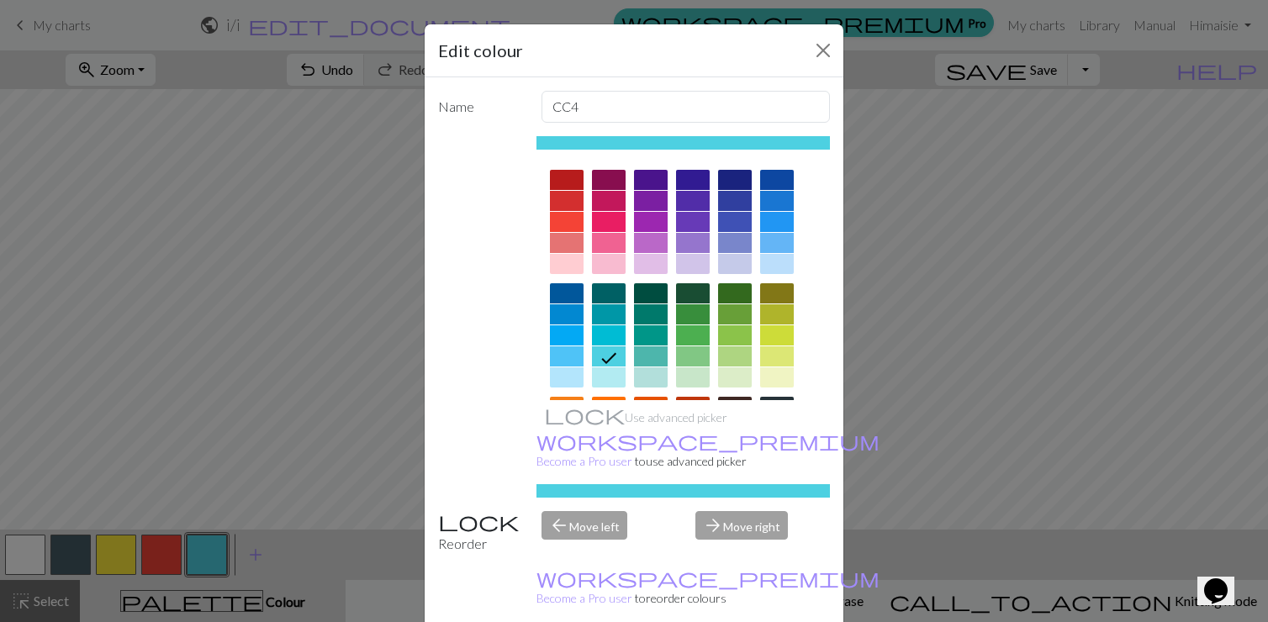
click at [626, 202] on div at bounding box center [735, 201] width 34 height 20
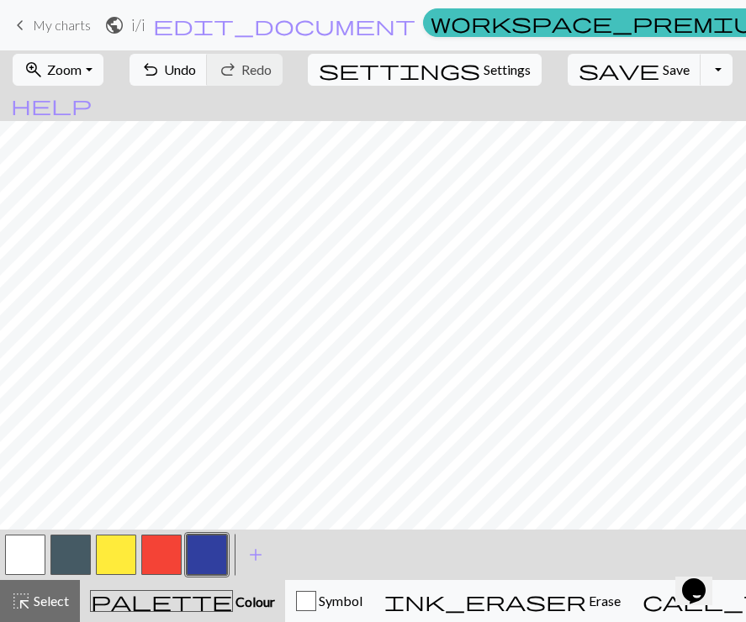
click at [483, 65] on span "Settings" at bounding box center [506, 70] width 47 height 20
select select "aran"
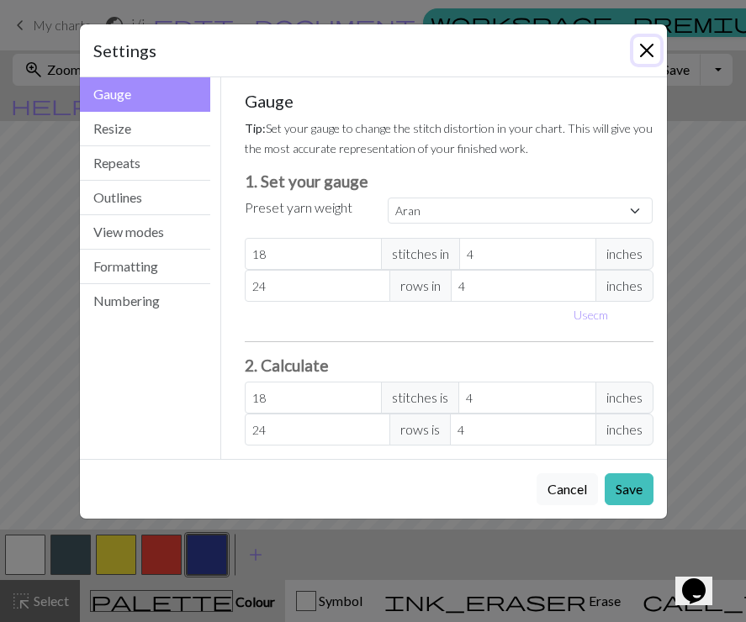
click at [626, 59] on button "Close" at bounding box center [646, 50] width 27 height 27
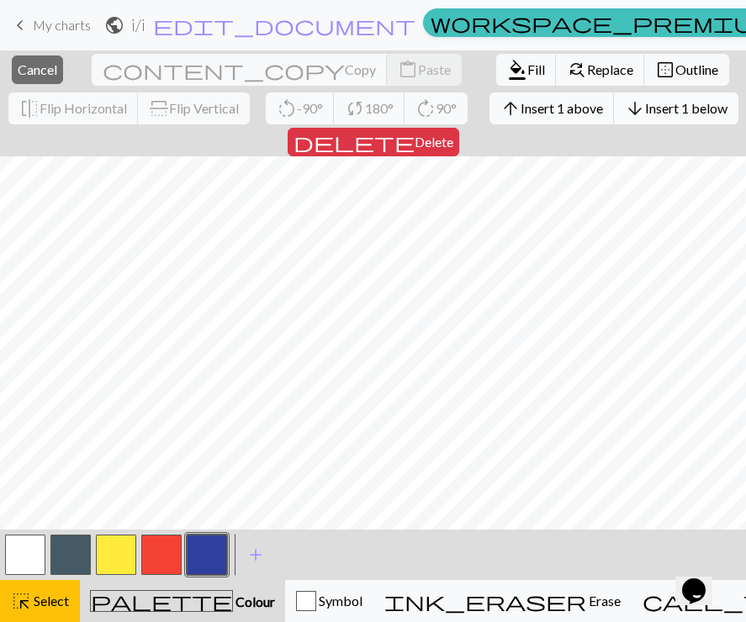
click at [614, 119] on button "arrow_downward Insert 1 below" at bounding box center [676, 108] width 124 height 32
